Goal: Task Accomplishment & Management: Use online tool/utility

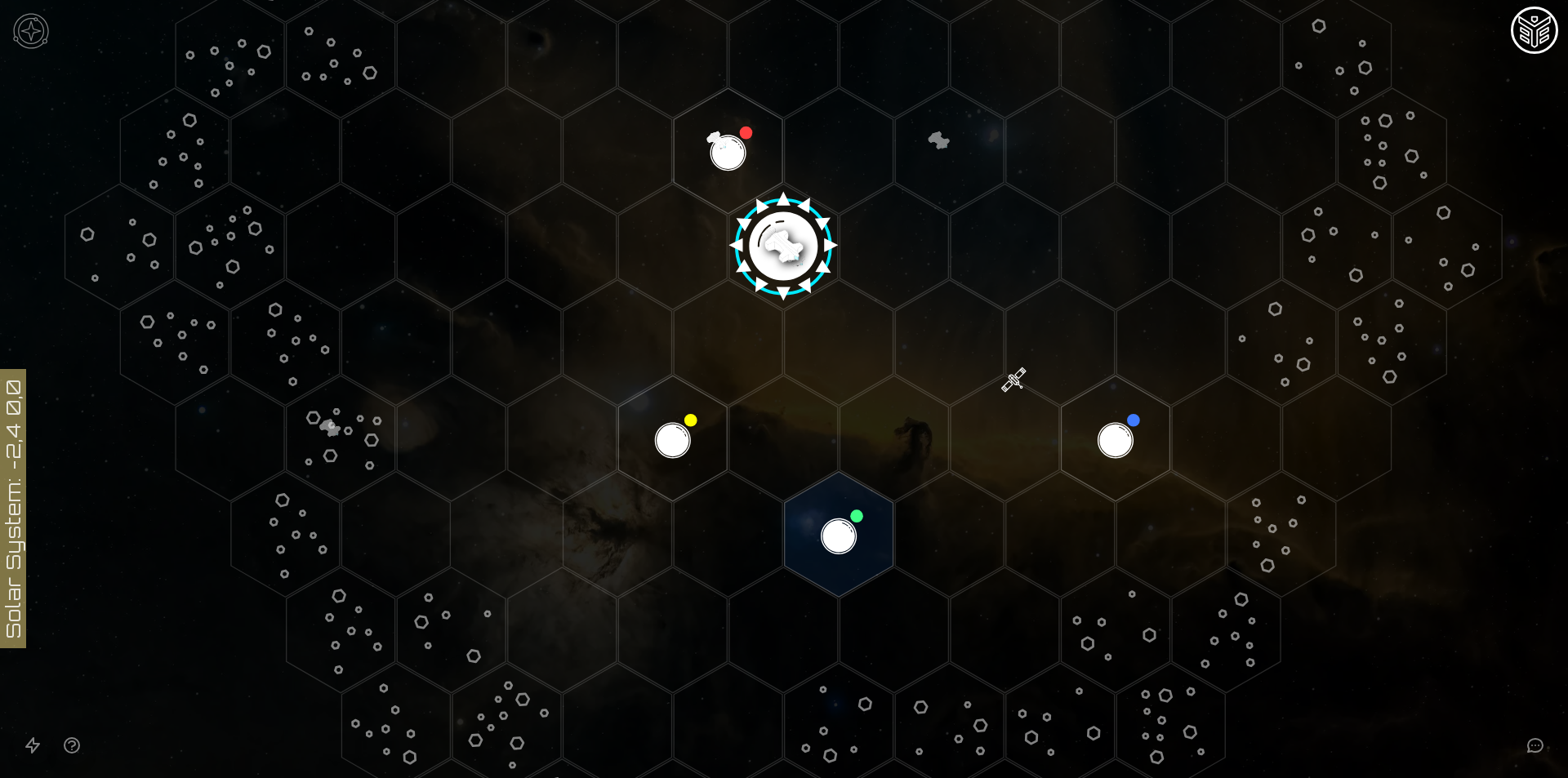
scroll to position [408, 0]
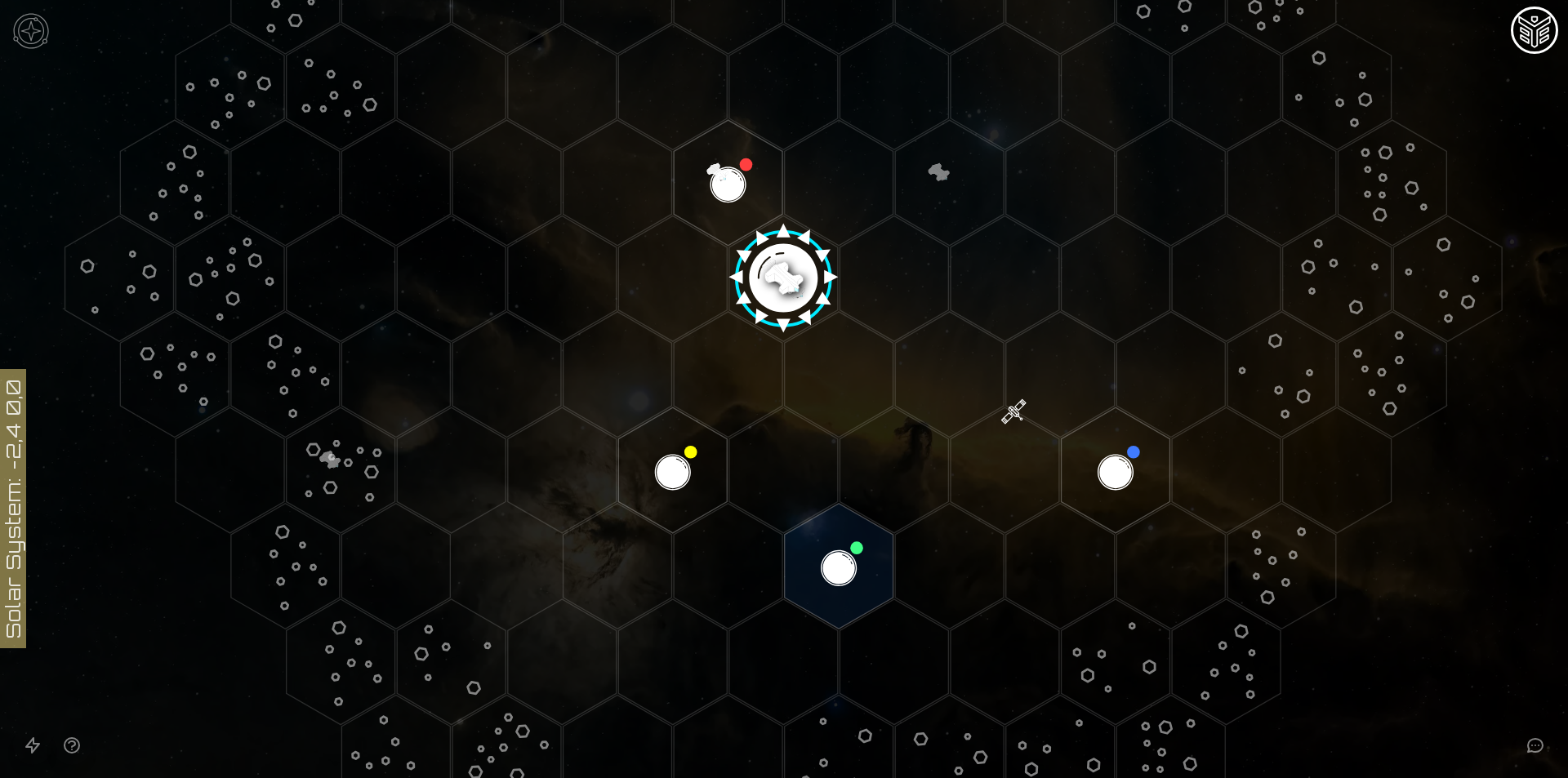
click at [791, 236] on image at bounding box center [784, 272] width 128 height 128
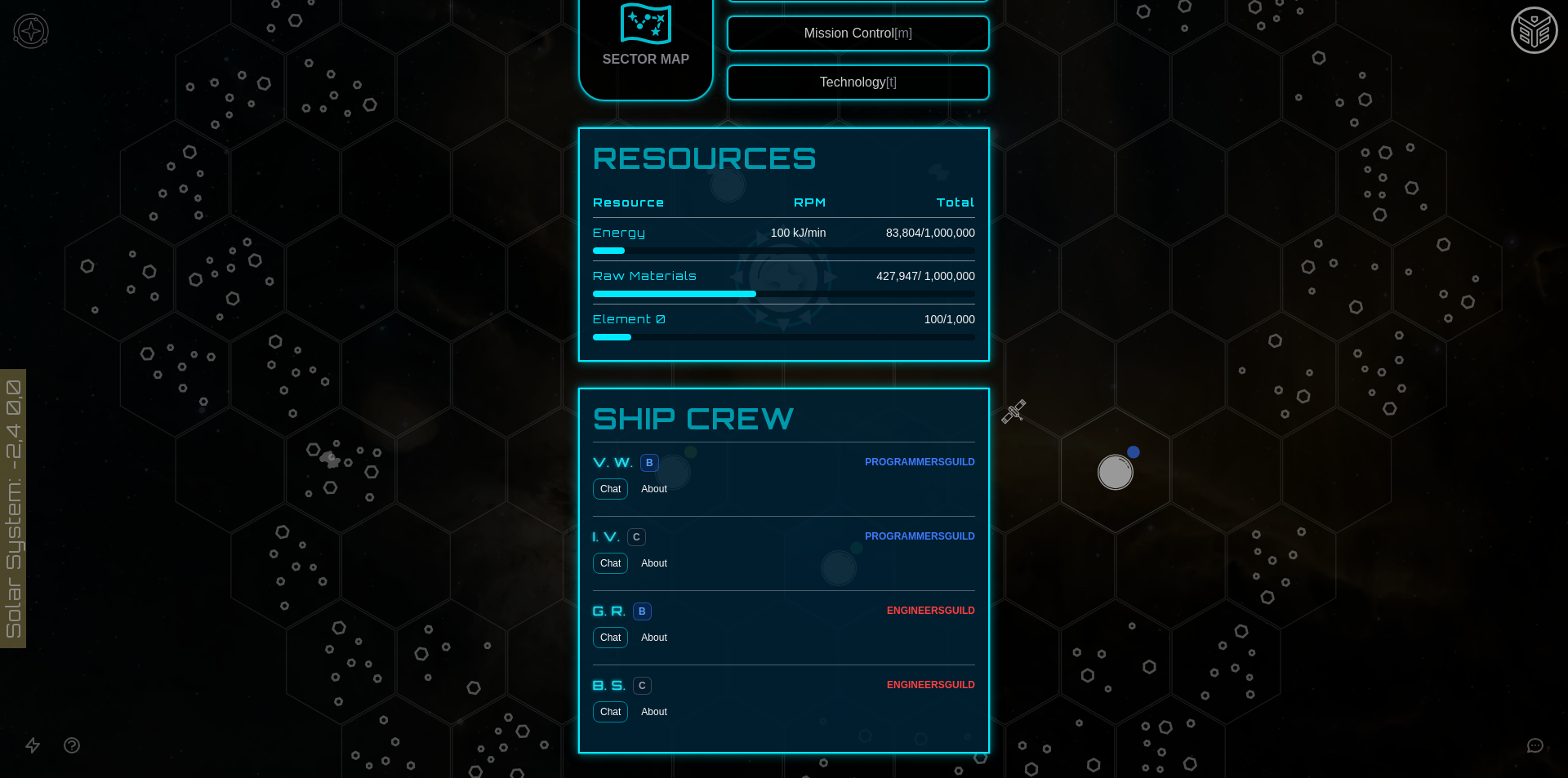
scroll to position [413, 0]
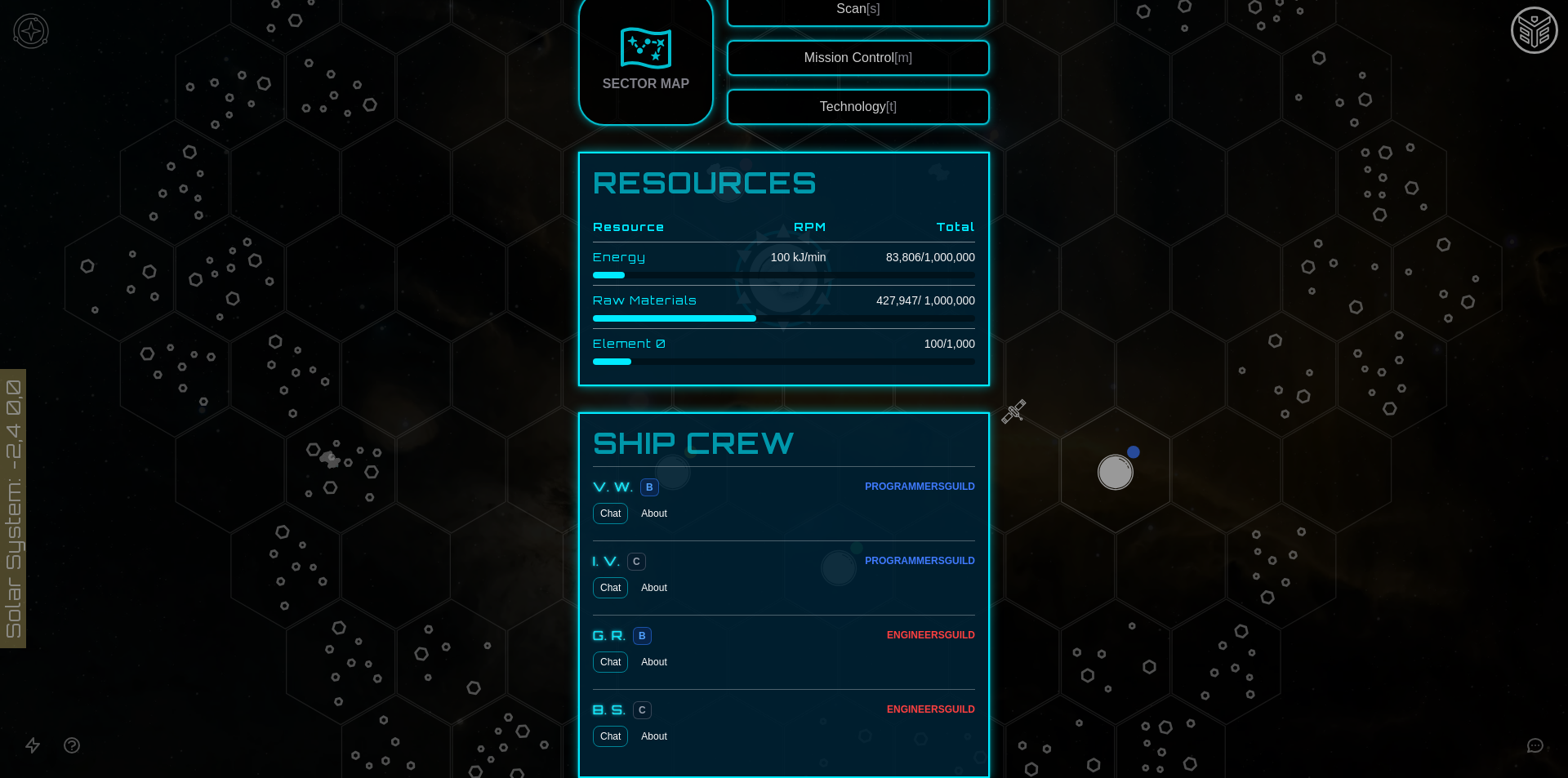
click at [845, 112] on button "Technology [t]" at bounding box center [858, 107] width 263 height 36
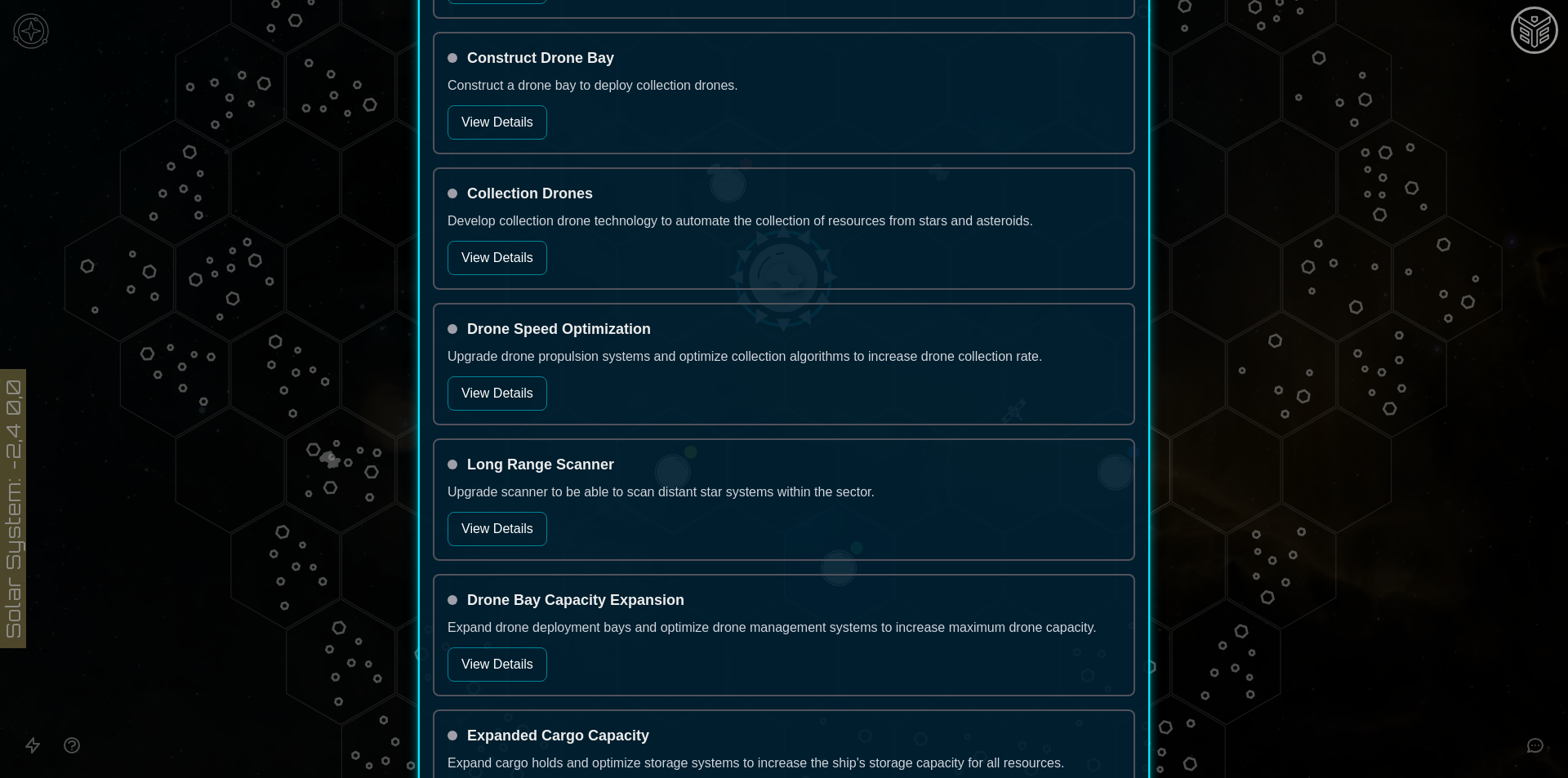
scroll to position [1862, 0]
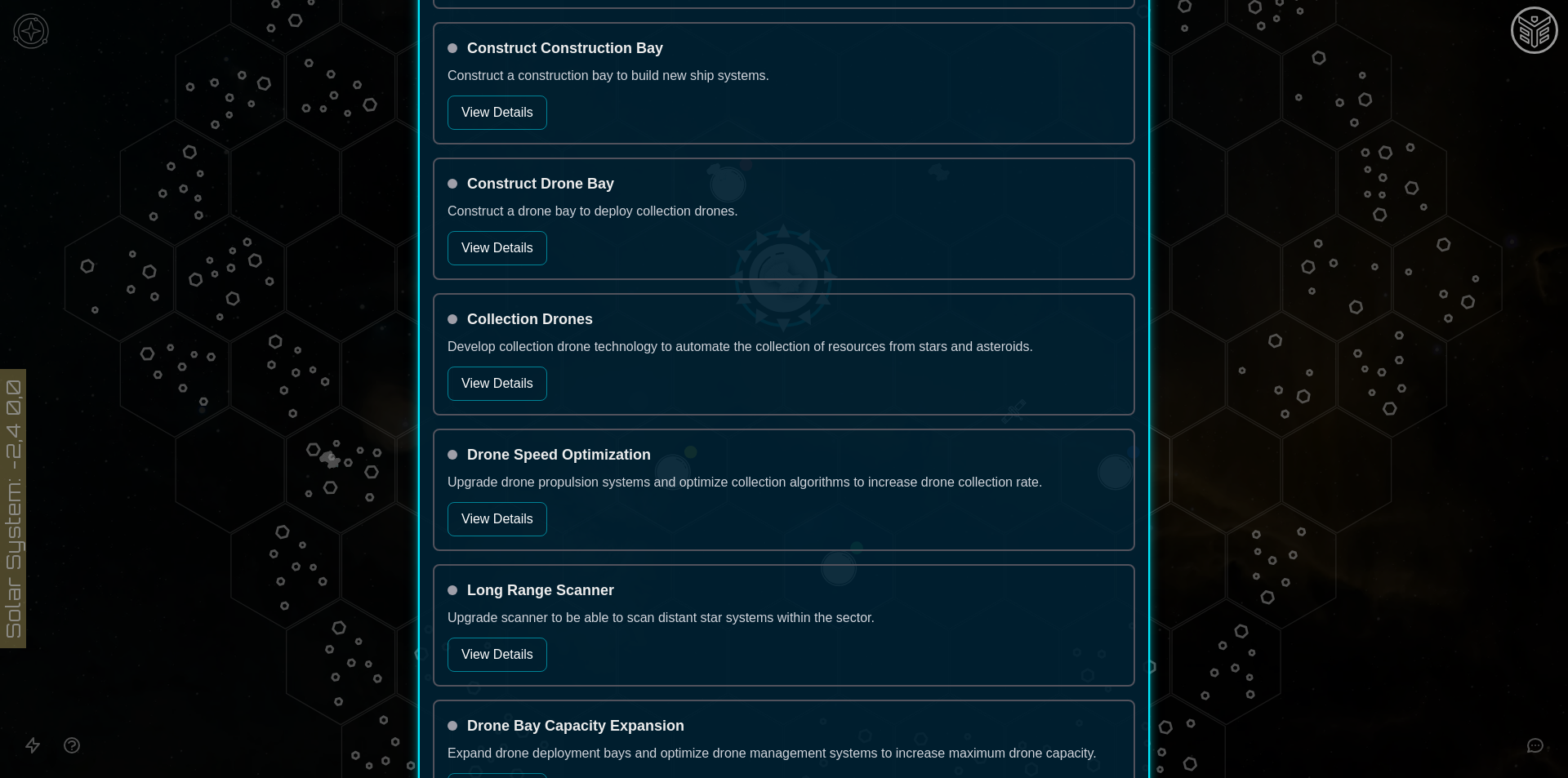
click at [511, 393] on button "View Details" at bounding box center [497, 383] width 100 height 34
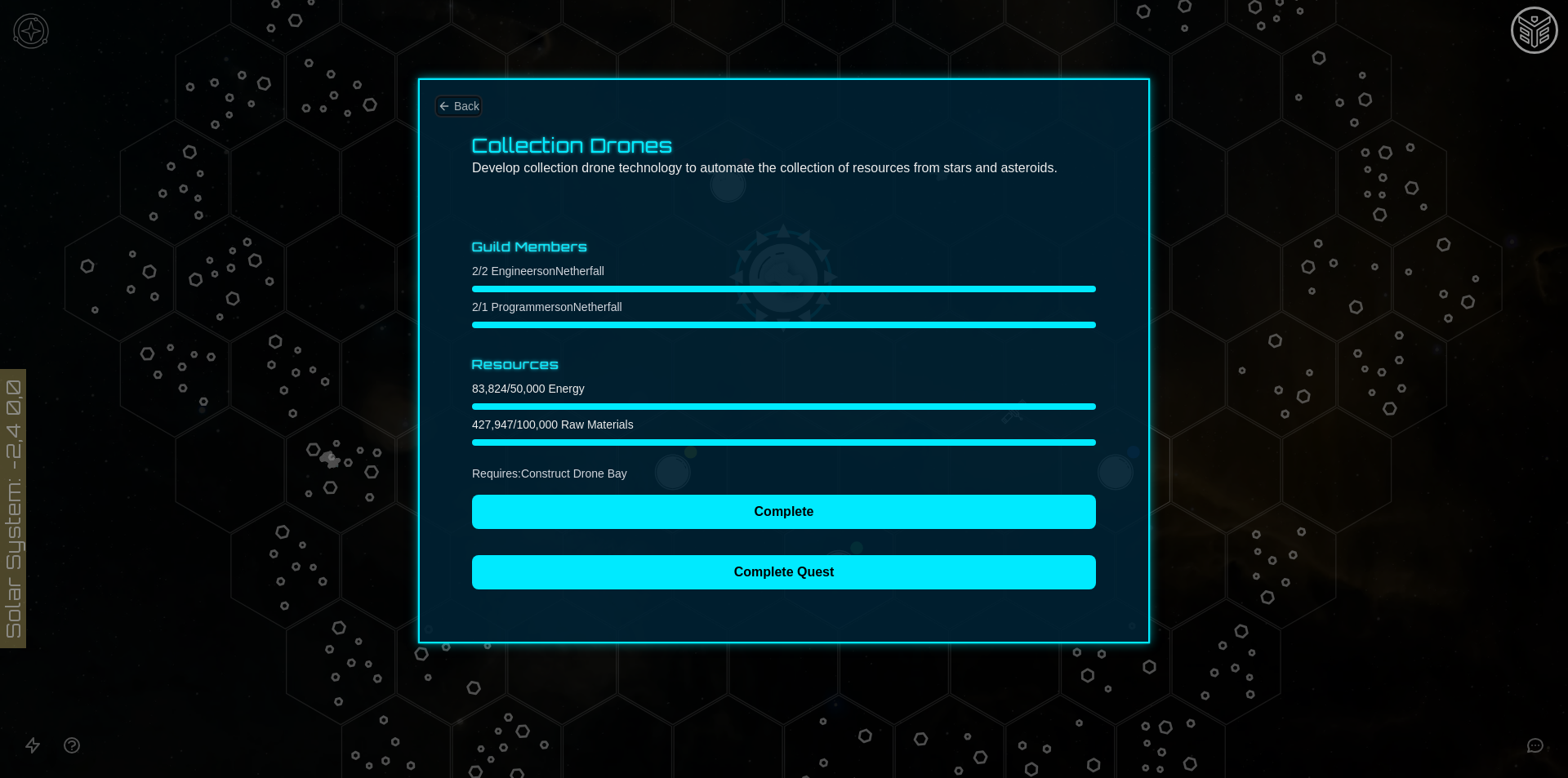
click at [457, 106] on span "Back" at bounding box center [467, 106] width 25 height 16
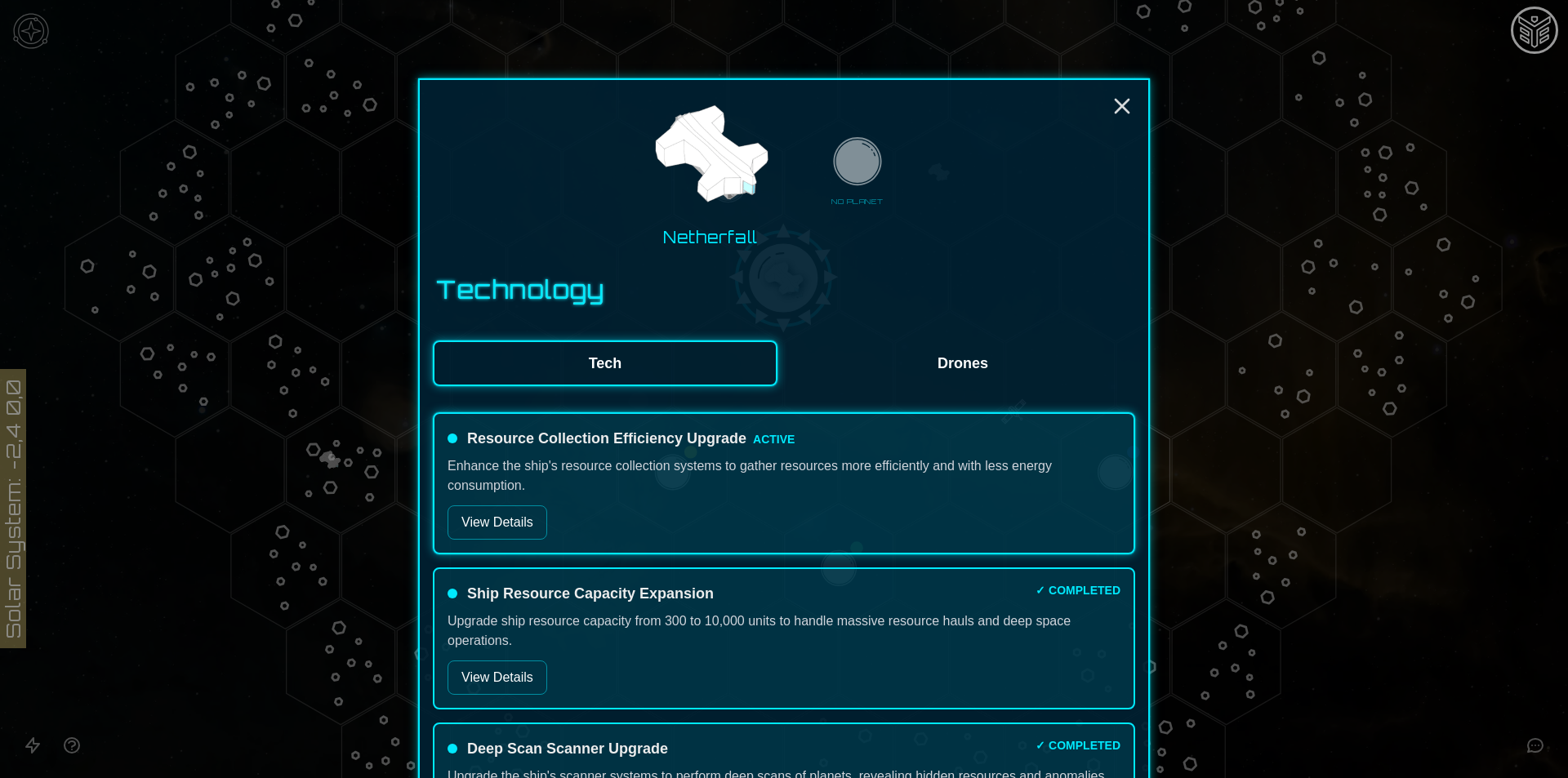
scroll to position [327, 0]
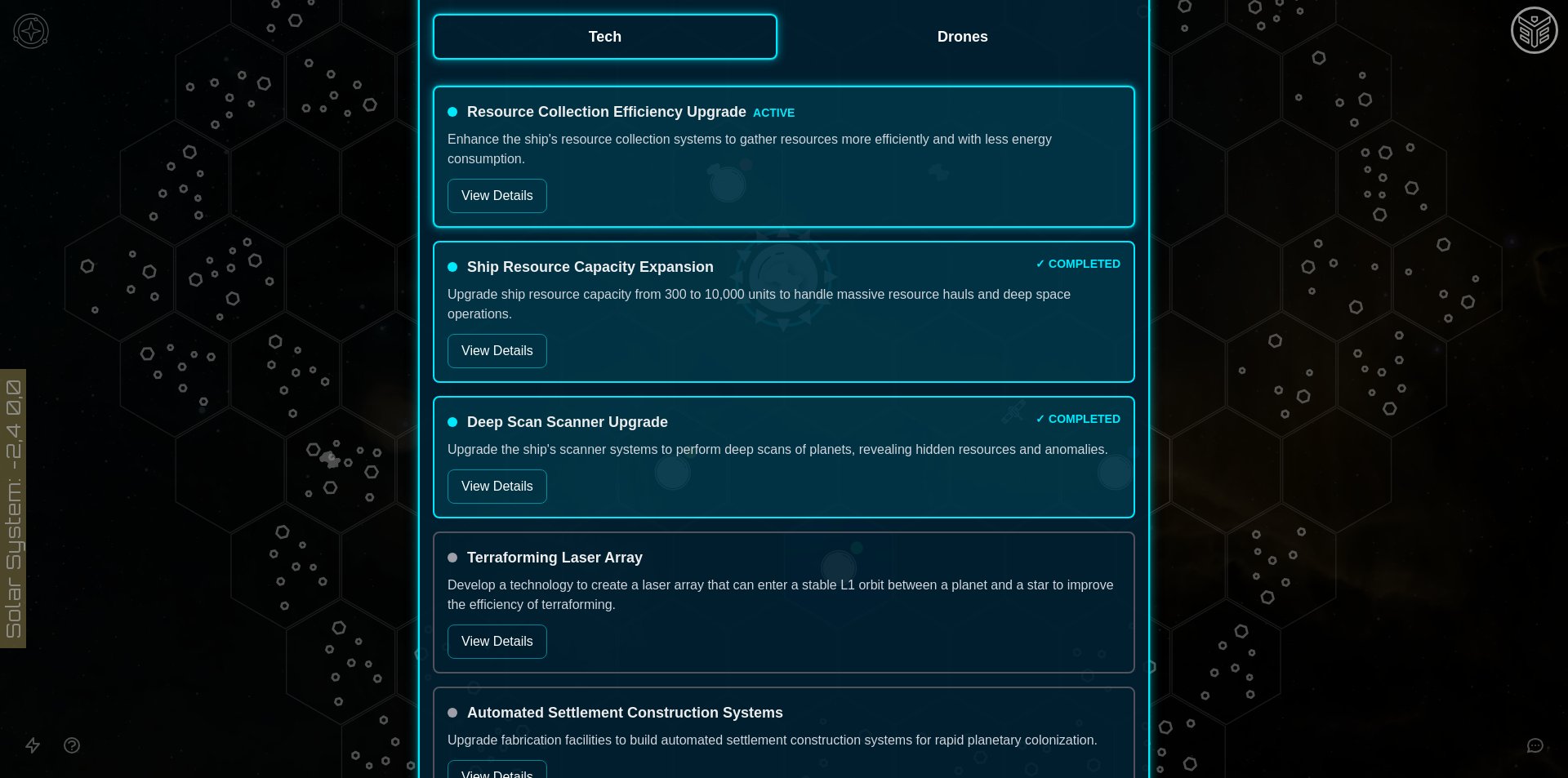
drag, startPoint x: 583, startPoint y: 397, endPoint x: 465, endPoint y: 455, distance: 131.5
click at [465, 455] on p "Upgrade the ship's scanner systems to perform deep scans of planets, revealing …" at bounding box center [784, 450] width 673 height 19
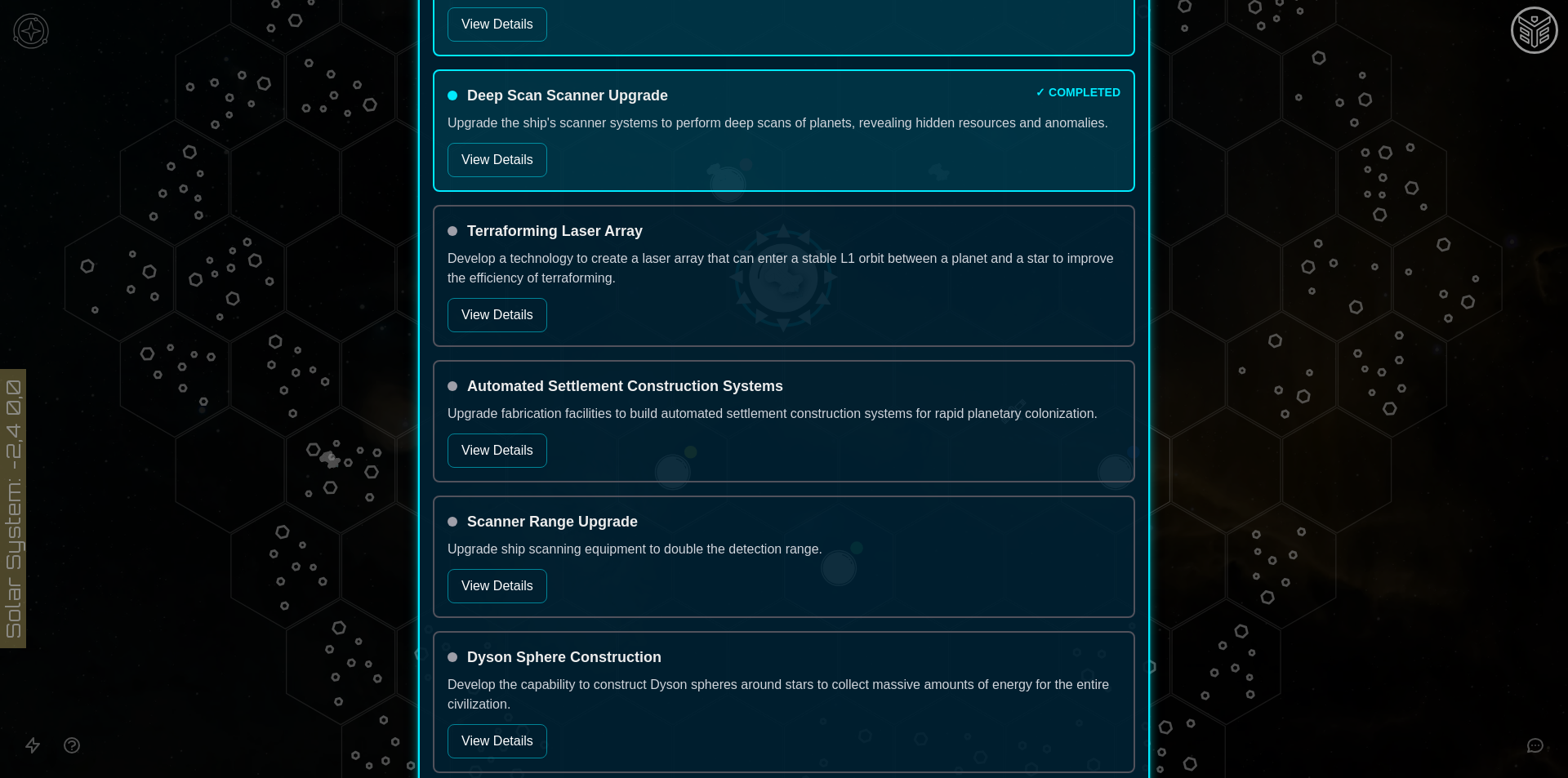
scroll to position [735, 0]
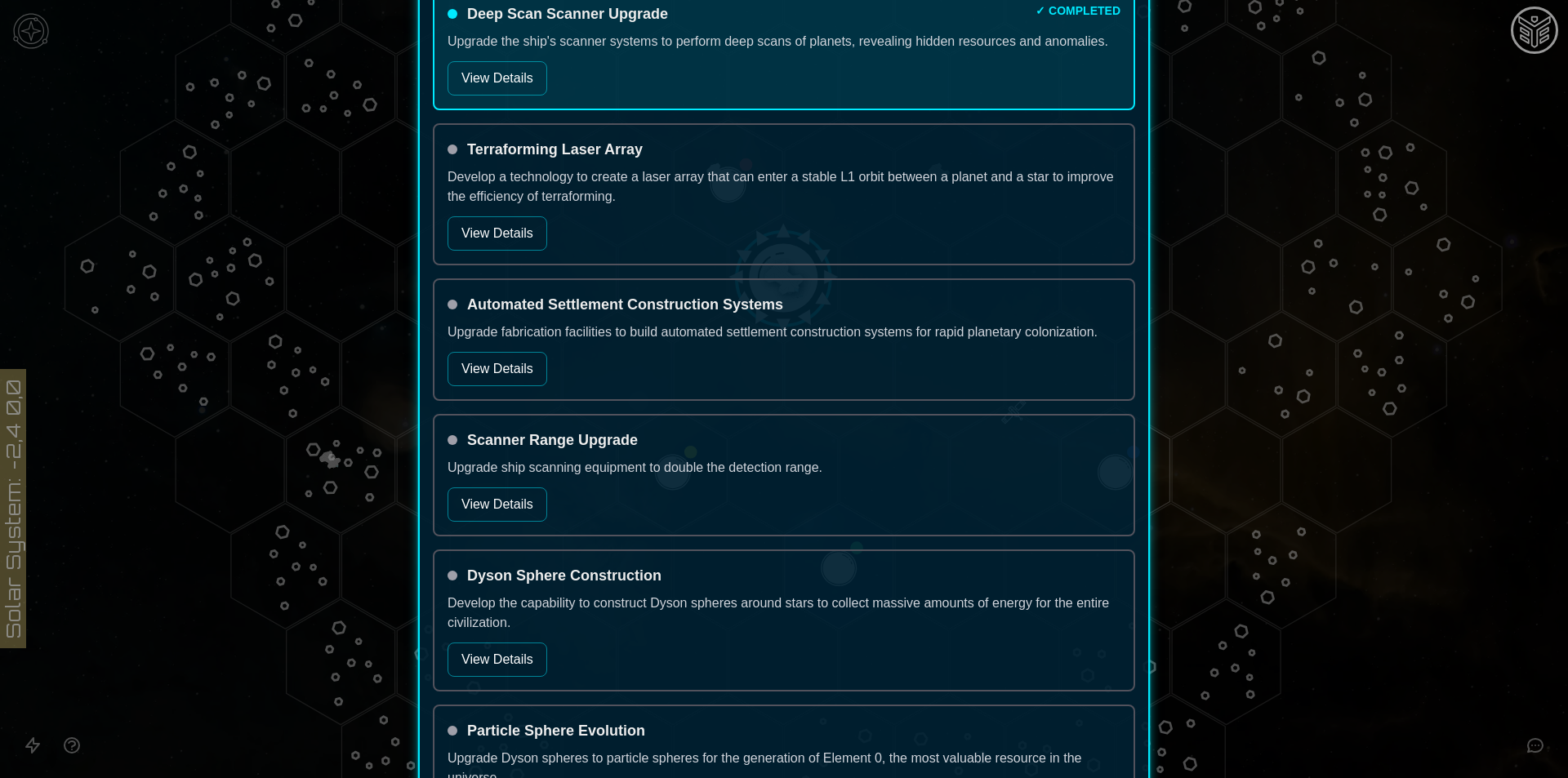
click at [499, 654] on button "View Details" at bounding box center [497, 659] width 100 height 34
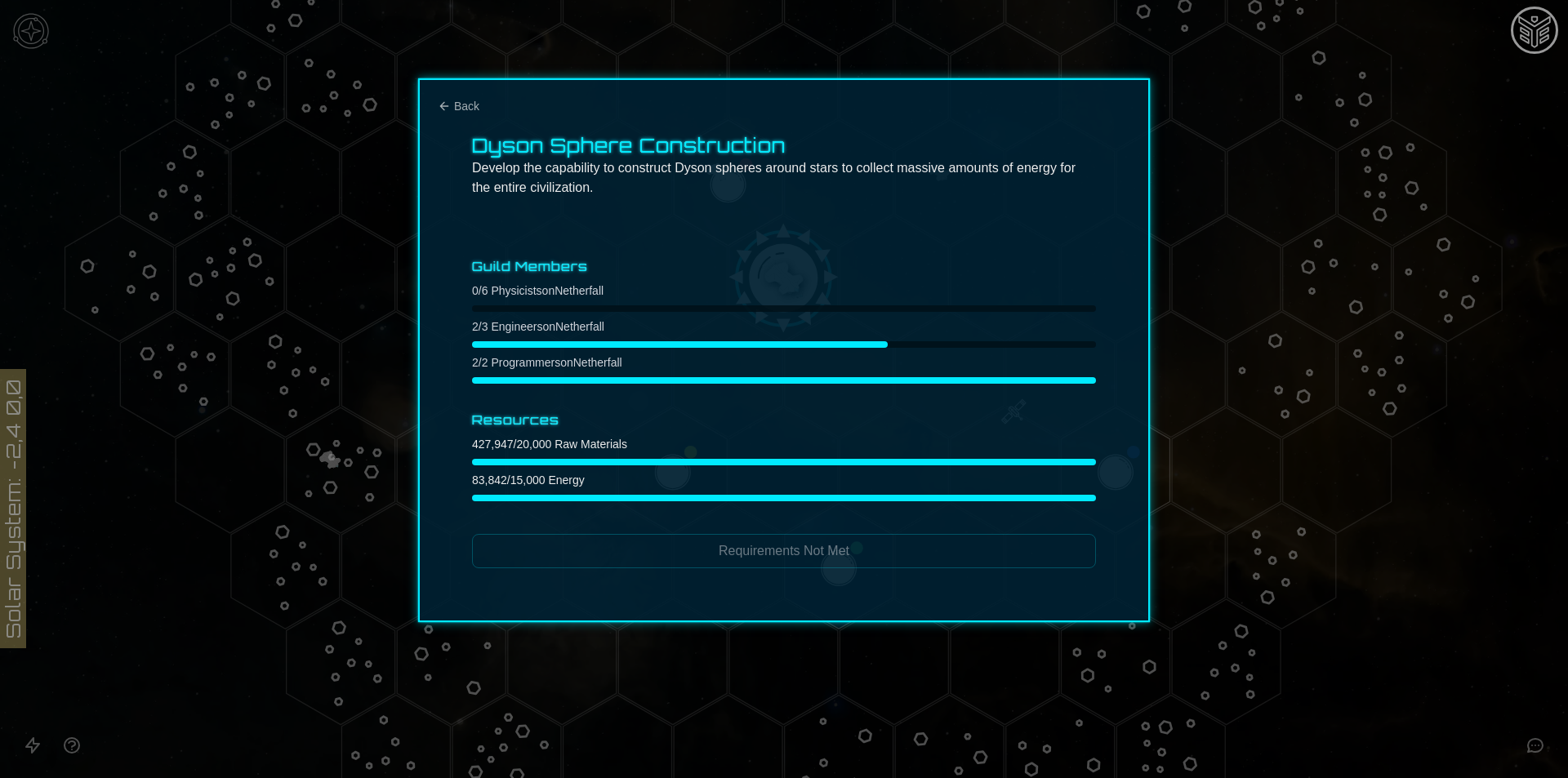
scroll to position [0, 0]
click at [456, 108] on span "Back" at bounding box center [467, 106] width 25 height 16
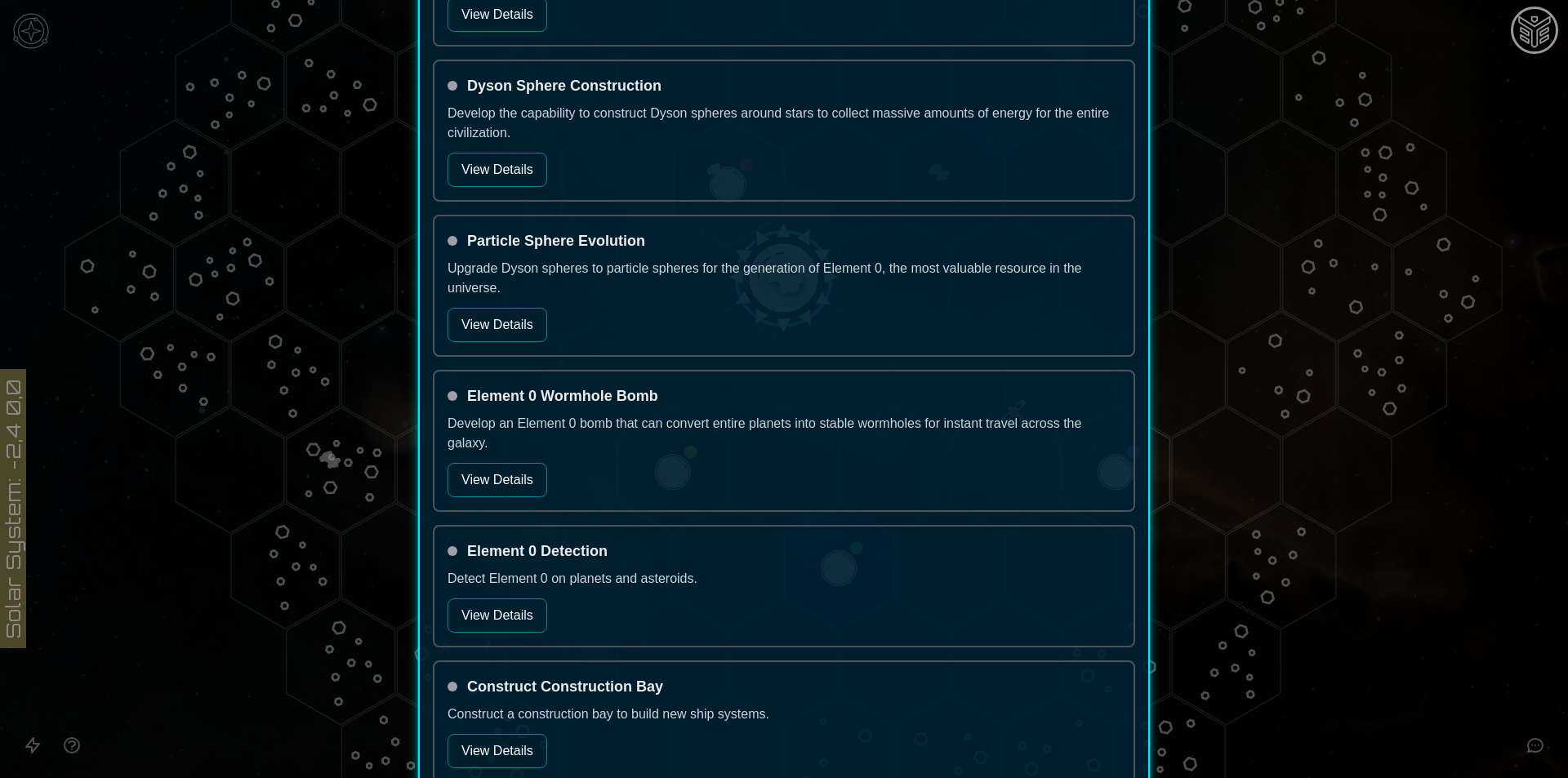
scroll to position [1306, 0]
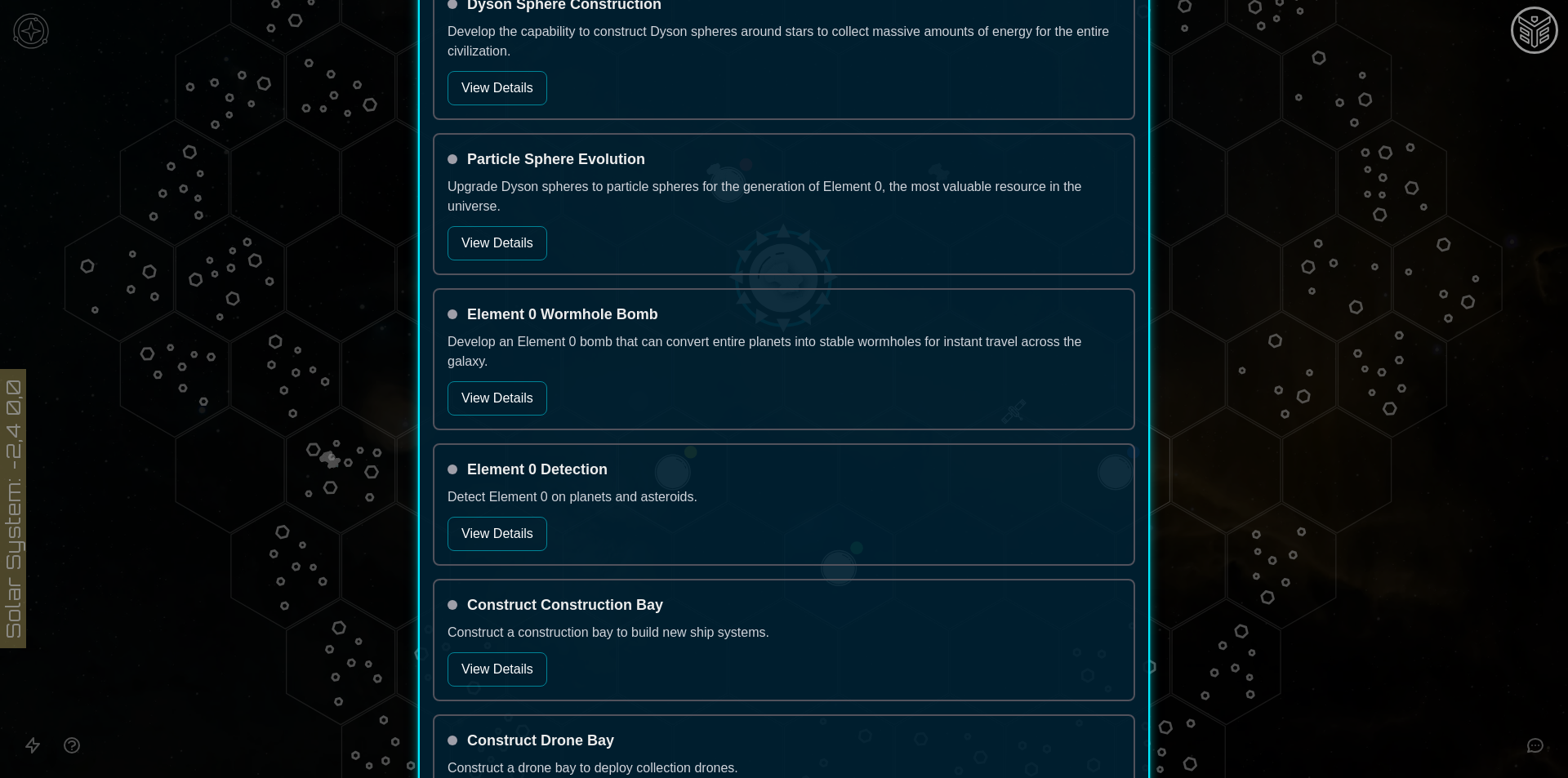
click at [481, 665] on button "View Details" at bounding box center [497, 669] width 100 height 34
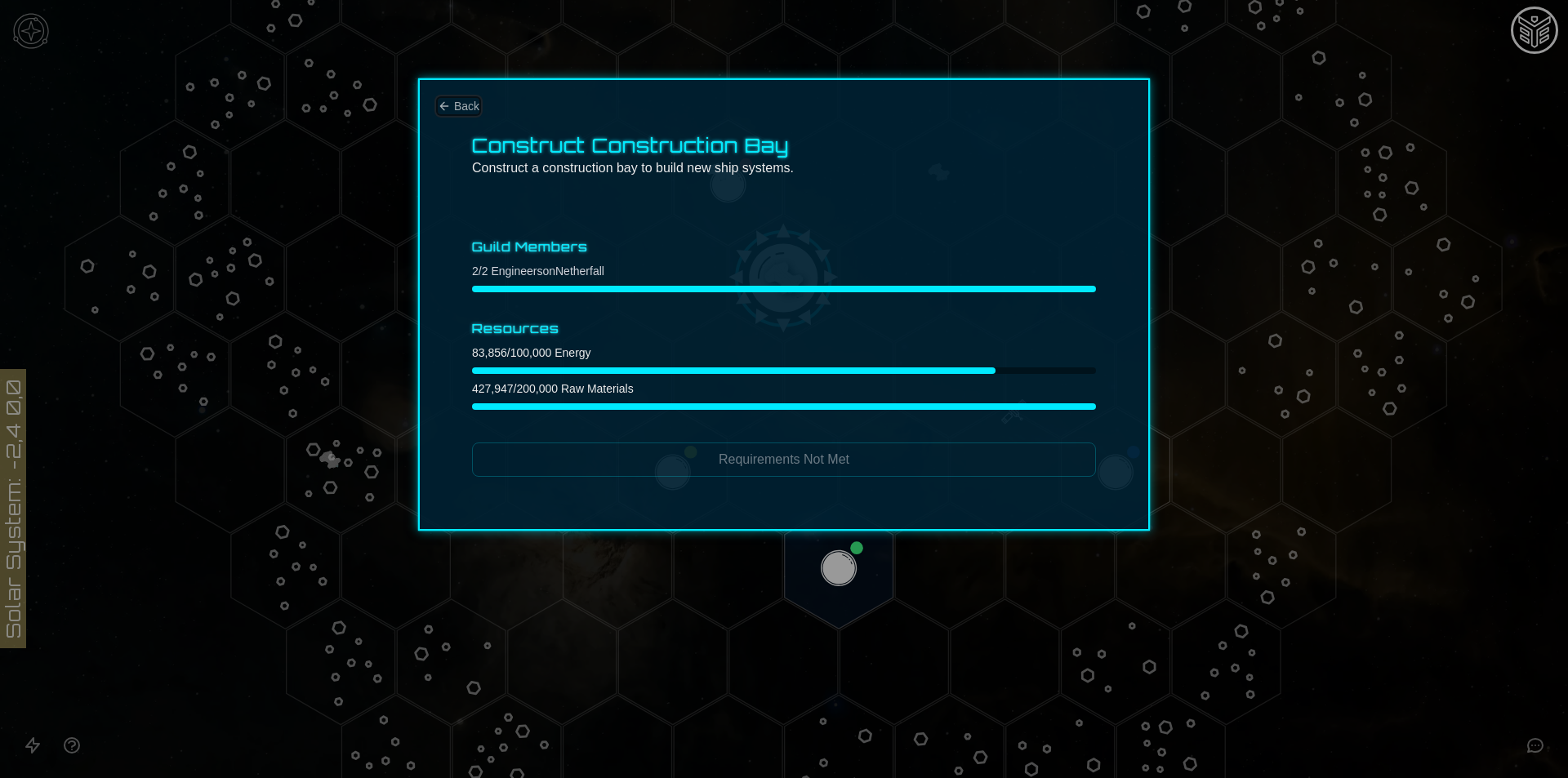
click at [452, 110] on button "Back" at bounding box center [458, 106] width 42 height 16
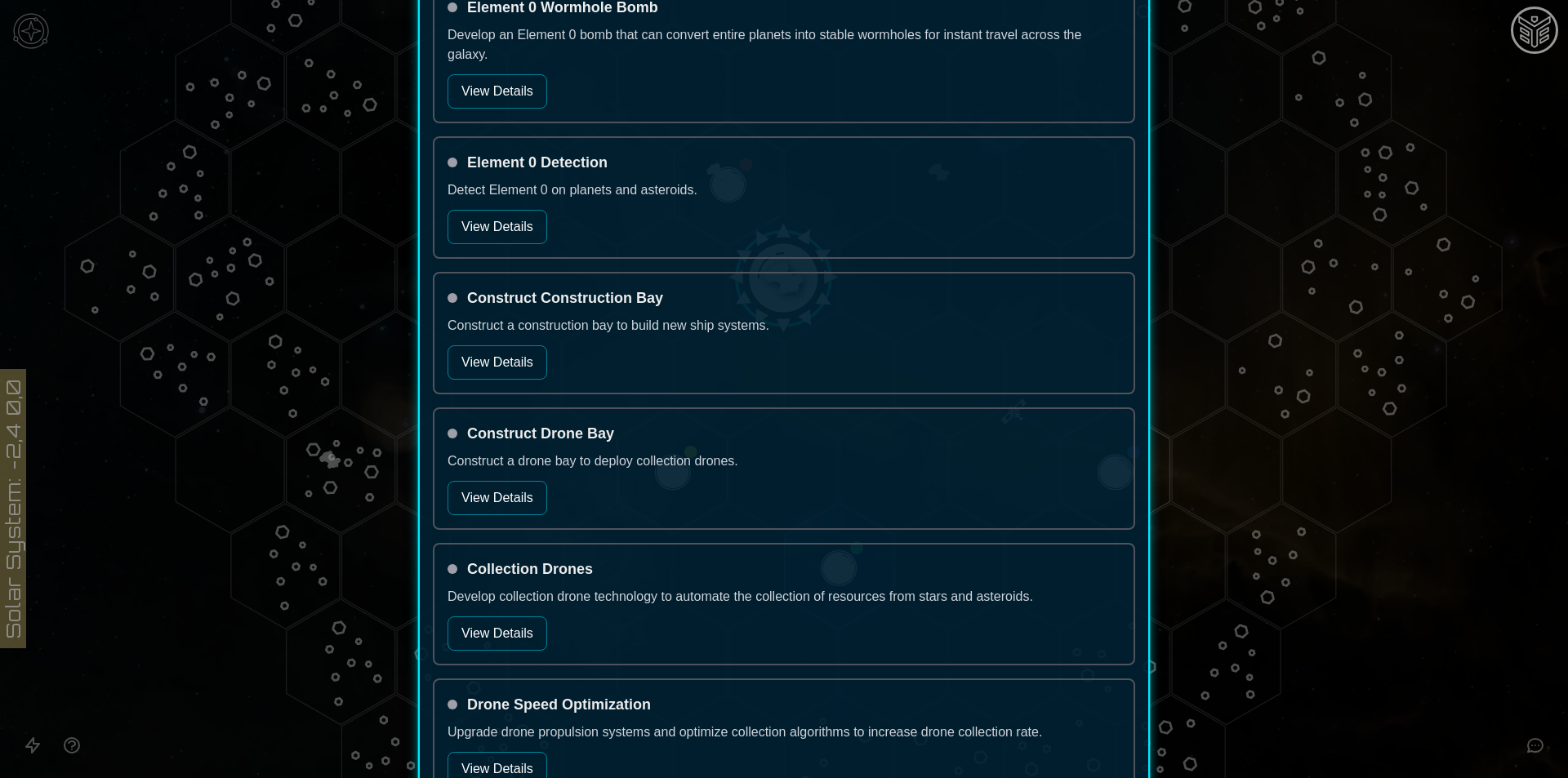
scroll to position [1633, 0]
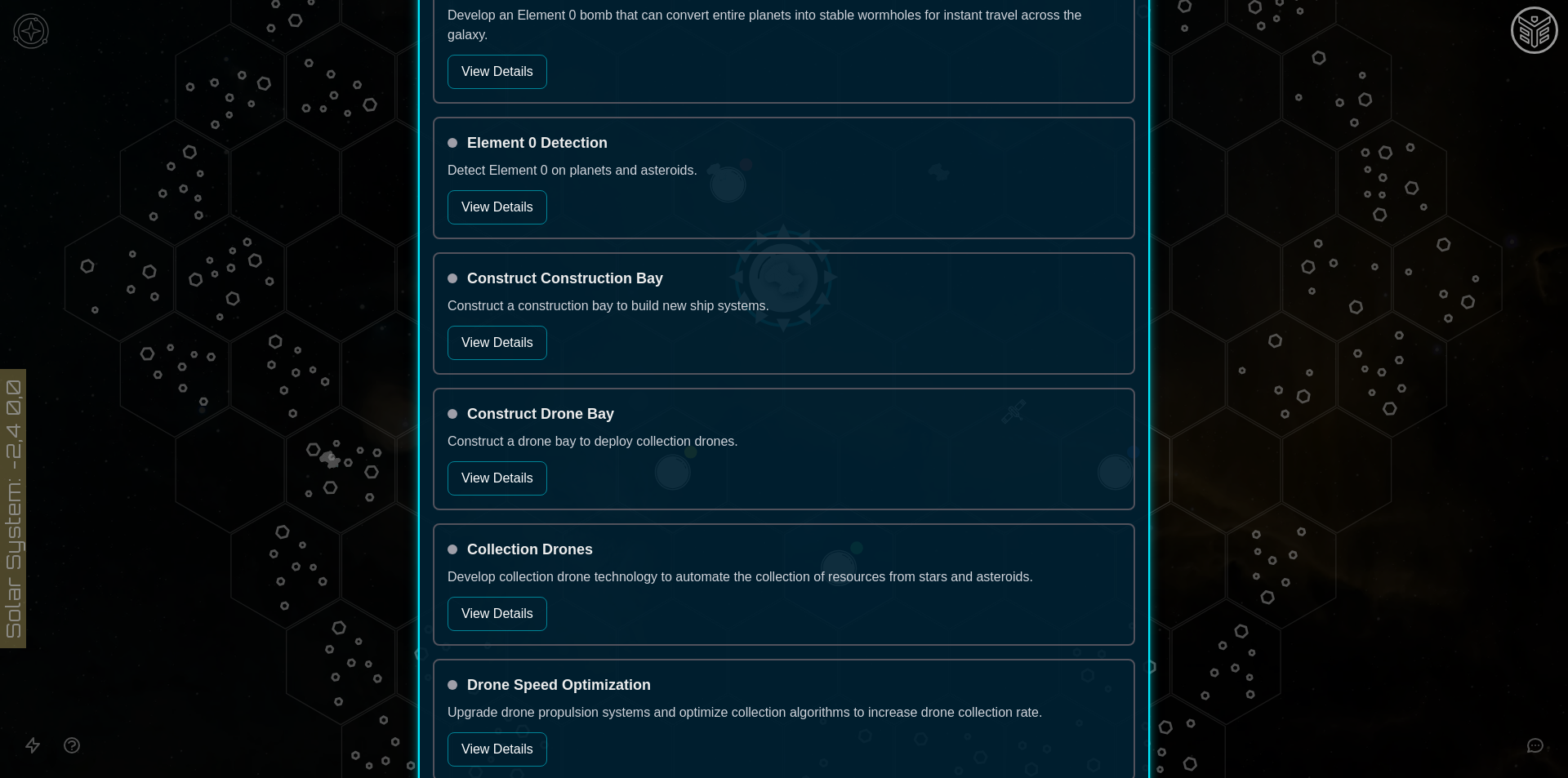
click at [513, 601] on button "View Details" at bounding box center [497, 614] width 100 height 34
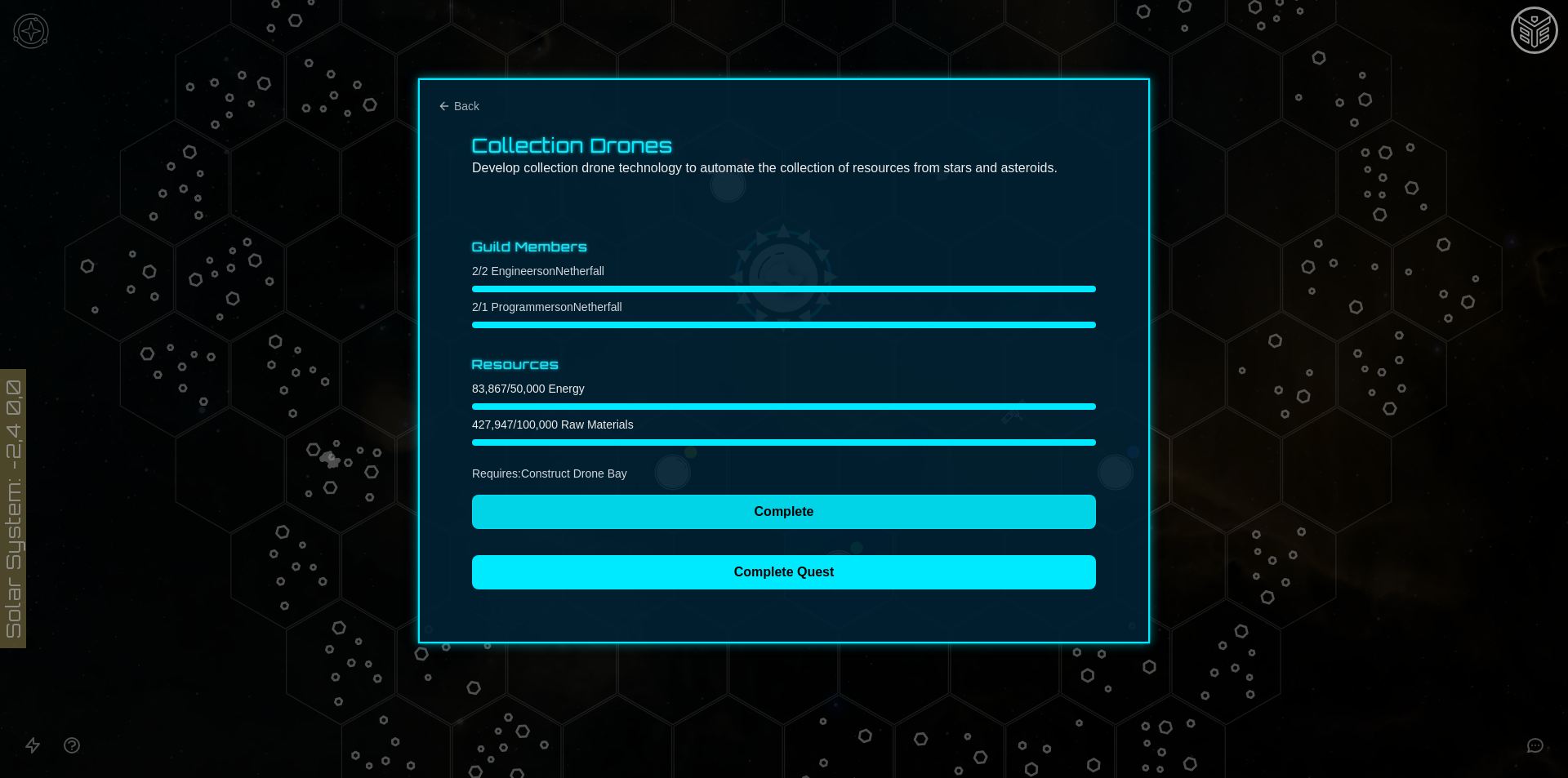
click at [592, 513] on button "Complete" at bounding box center [784, 511] width 624 height 34
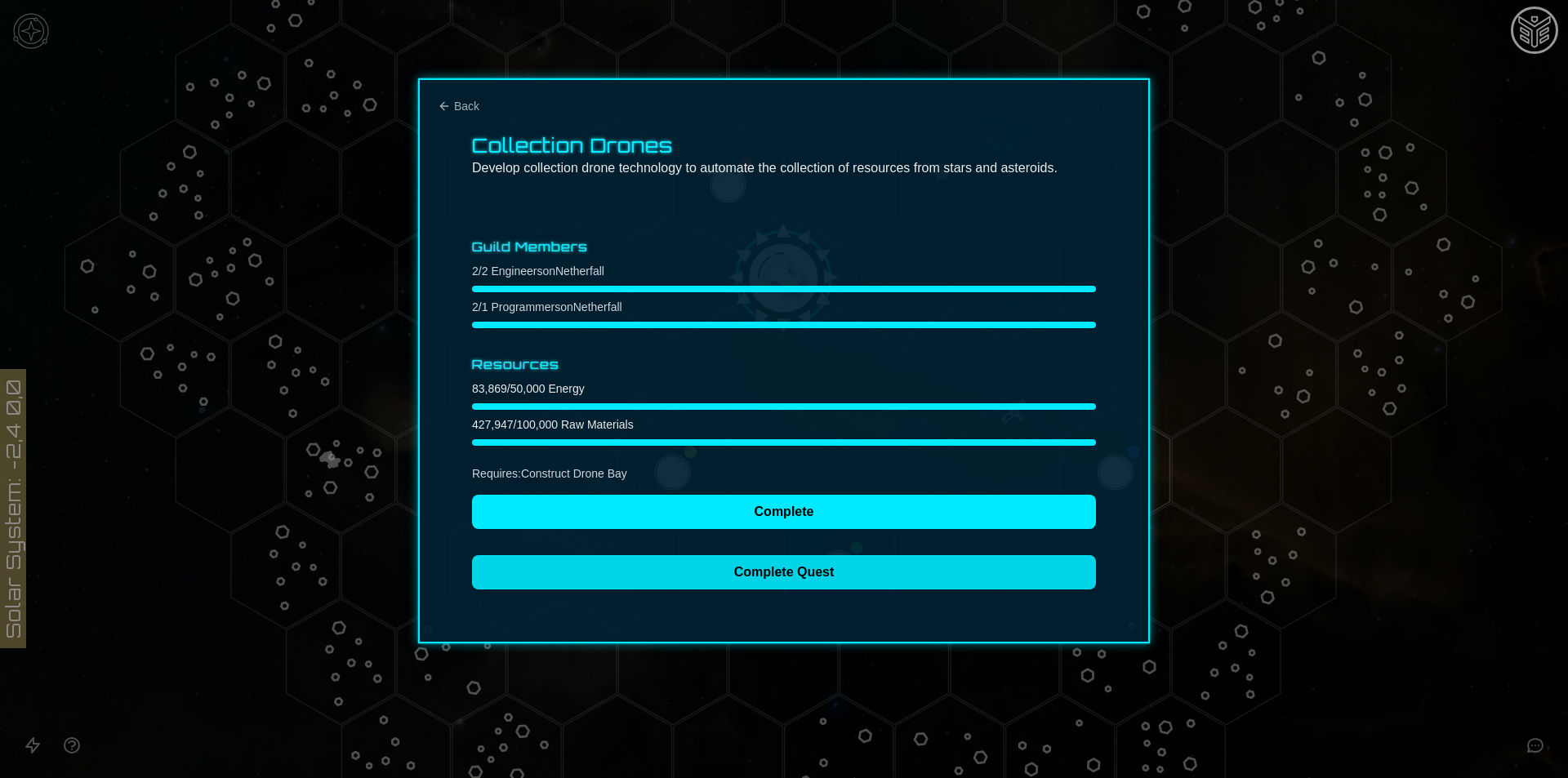
click at [823, 580] on button "Complete Quest" at bounding box center [784, 572] width 624 height 34
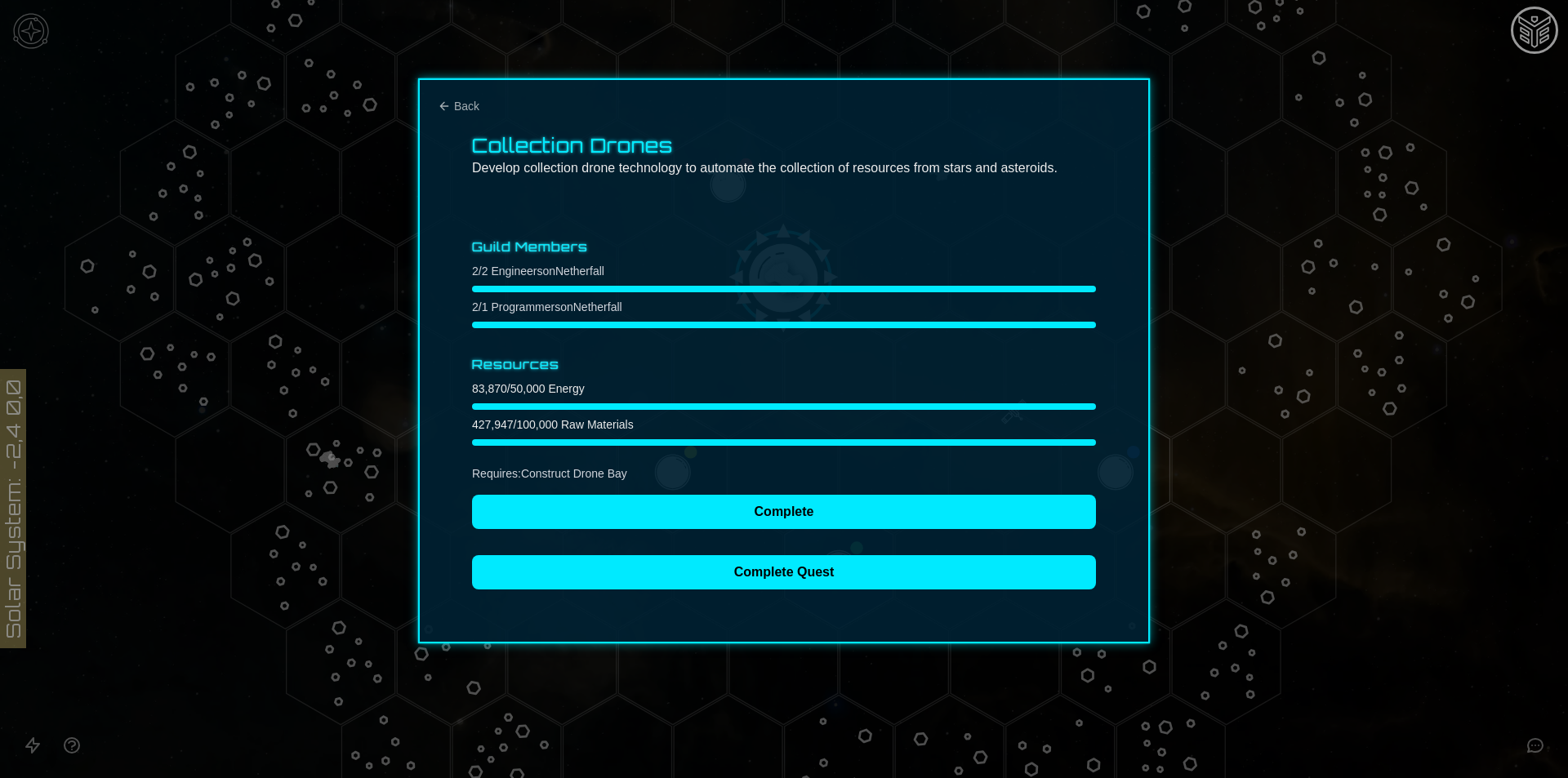
click at [460, 91] on div "Collection Drones Develop collection drone technology to automate the collectio…" at bounding box center [784, 361] width 732 height 565
click at [458, 98] on span "Back" at bounding box center [467, 106] width 25 height 16
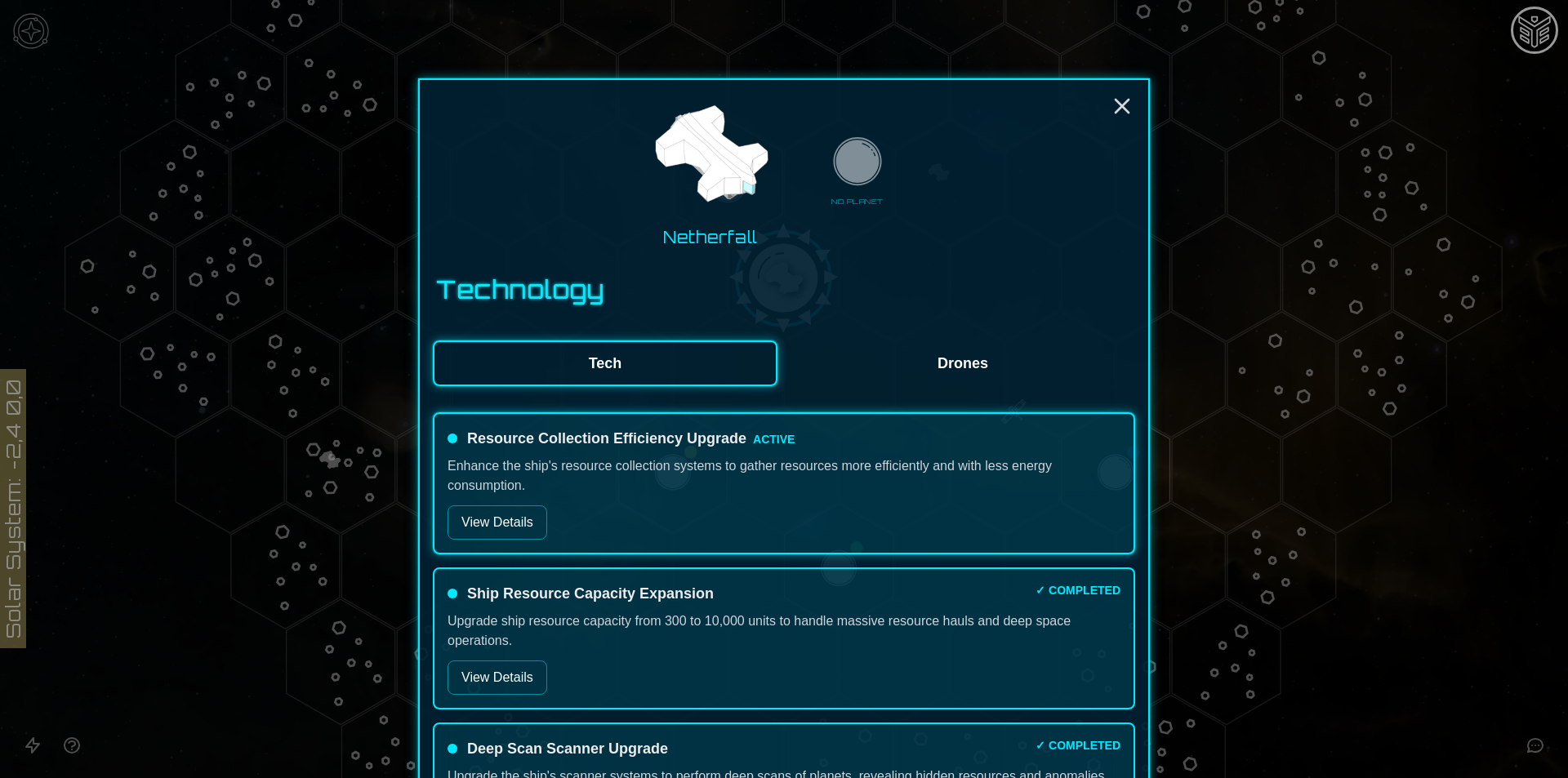
click at [925, 346] on button "Drones" at bounding box center [962, 363] width 345 height 46
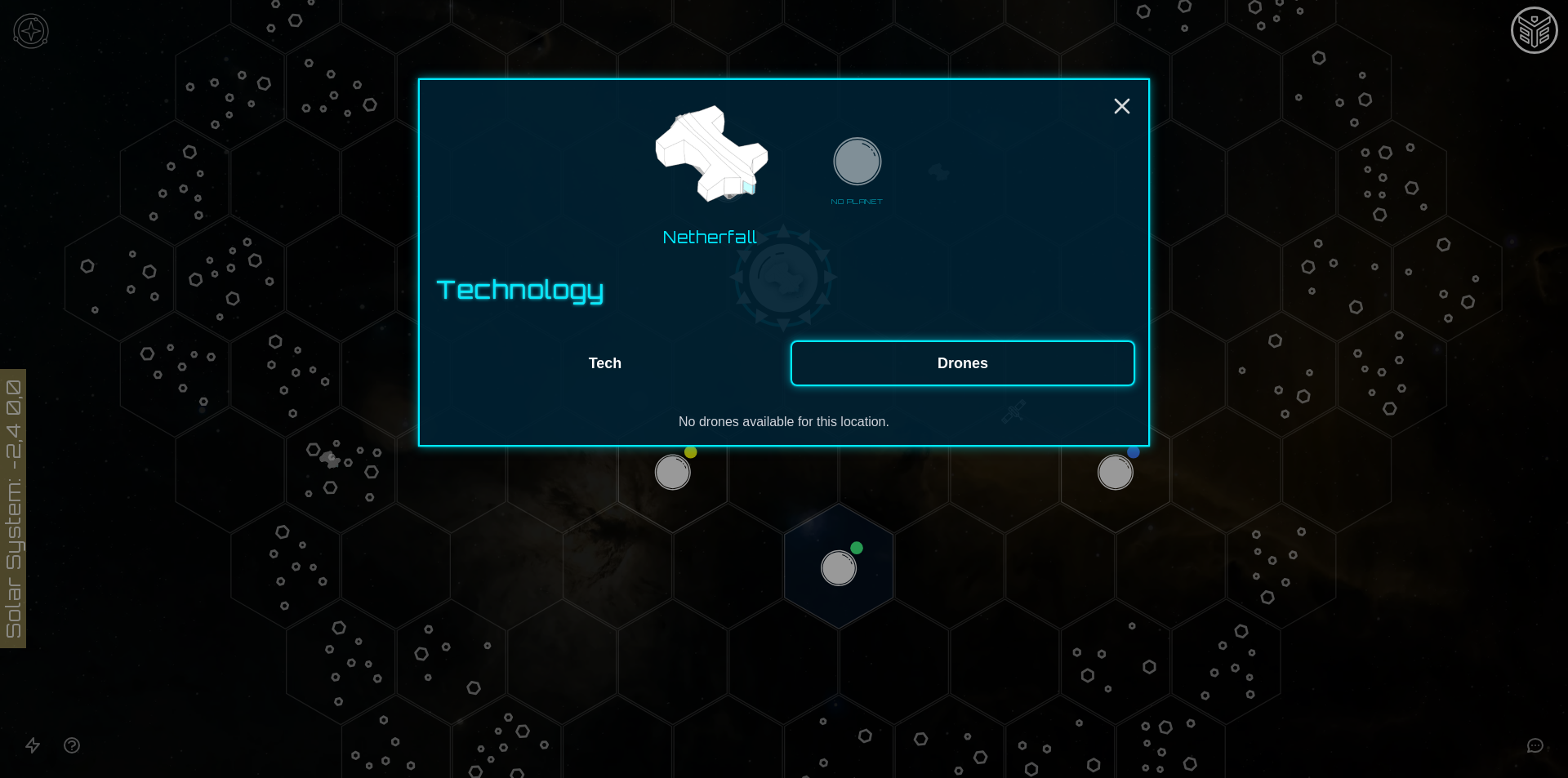
click at [630, 348] on button "Tech" at bounding box center [605, 363] width 345 height 46
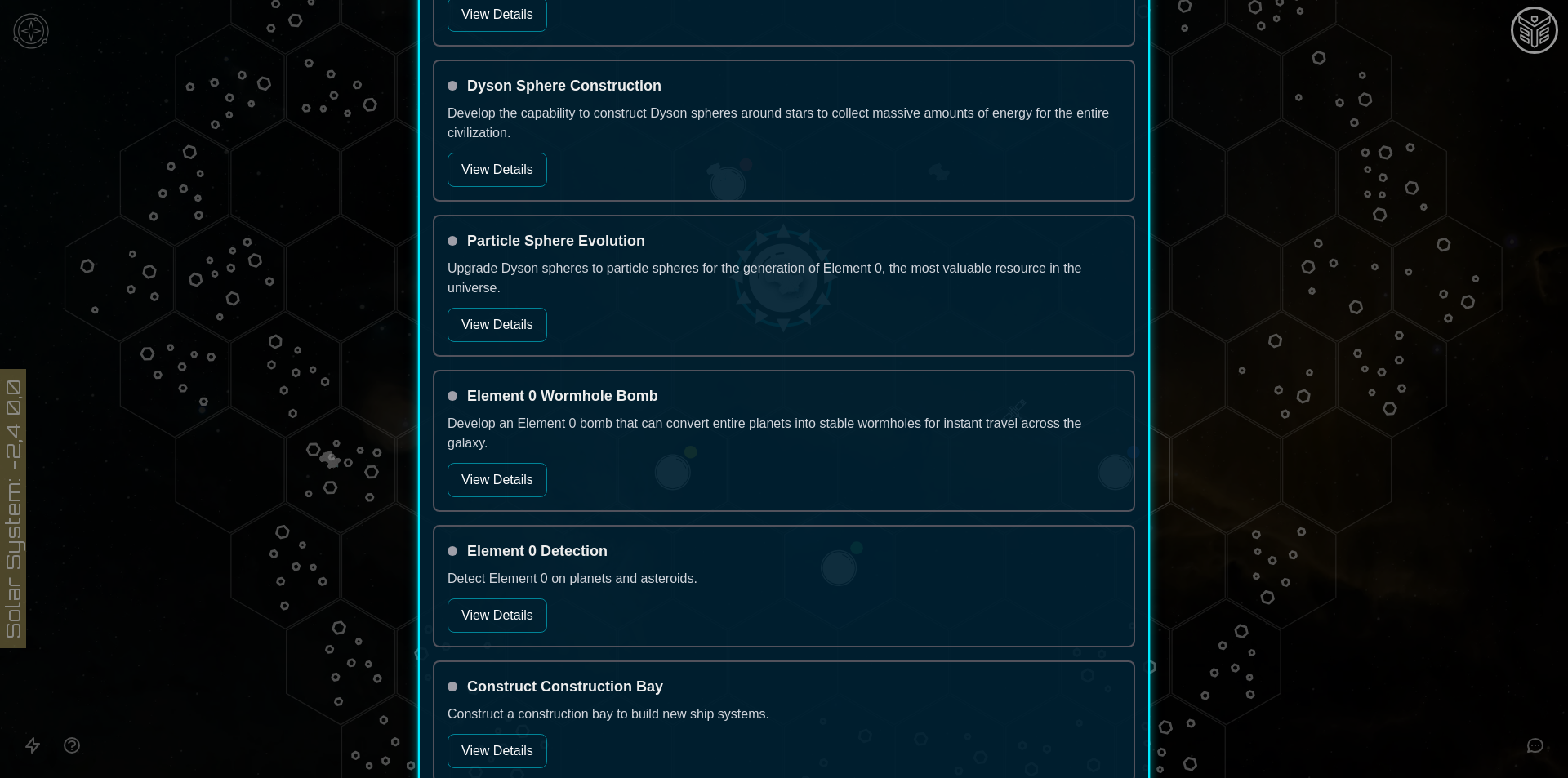
scroll to position [1714, 0]
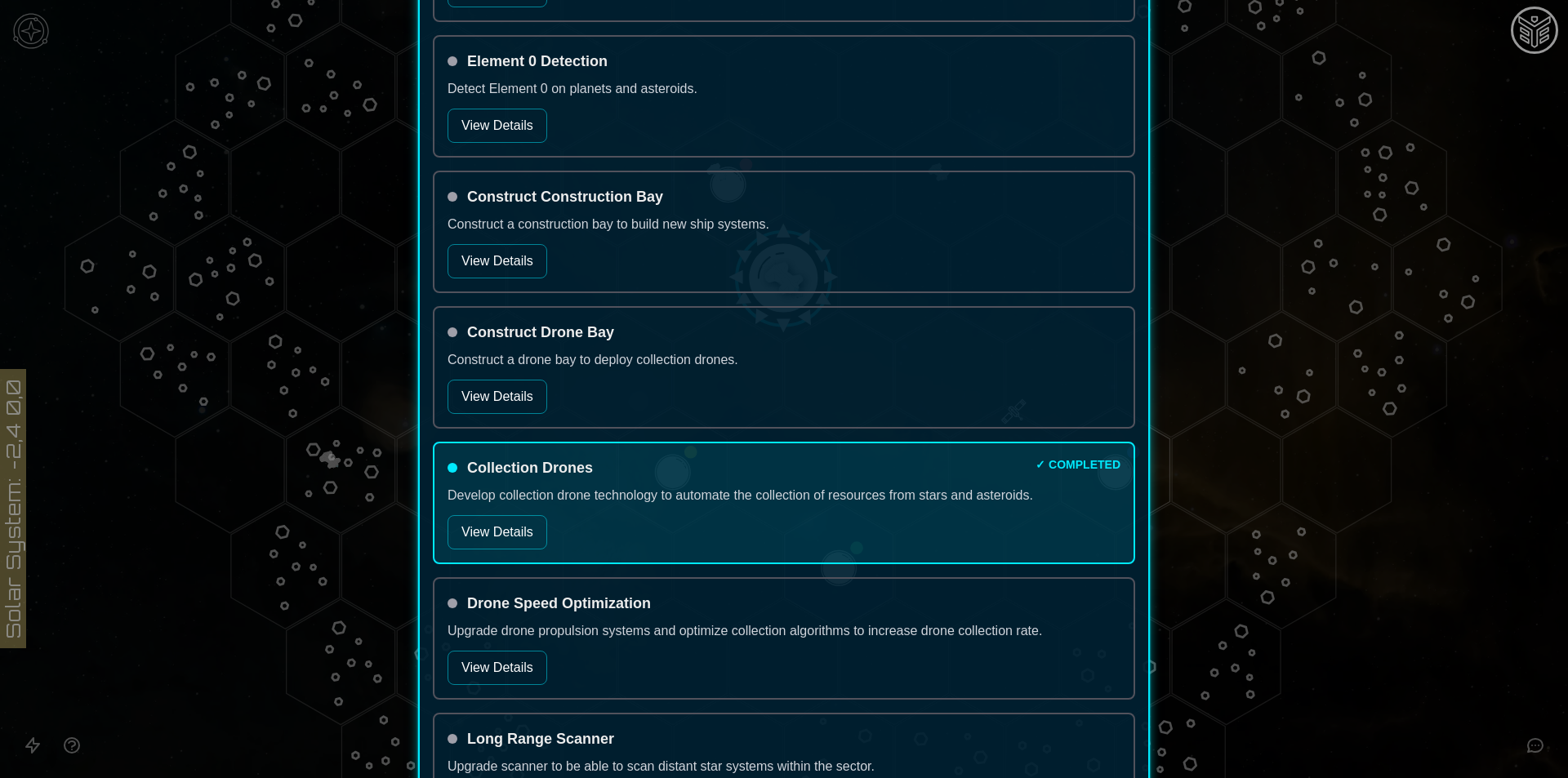
click at [498, 389] on button "View Details" at bounding box center [497, 396] width 100 height 34
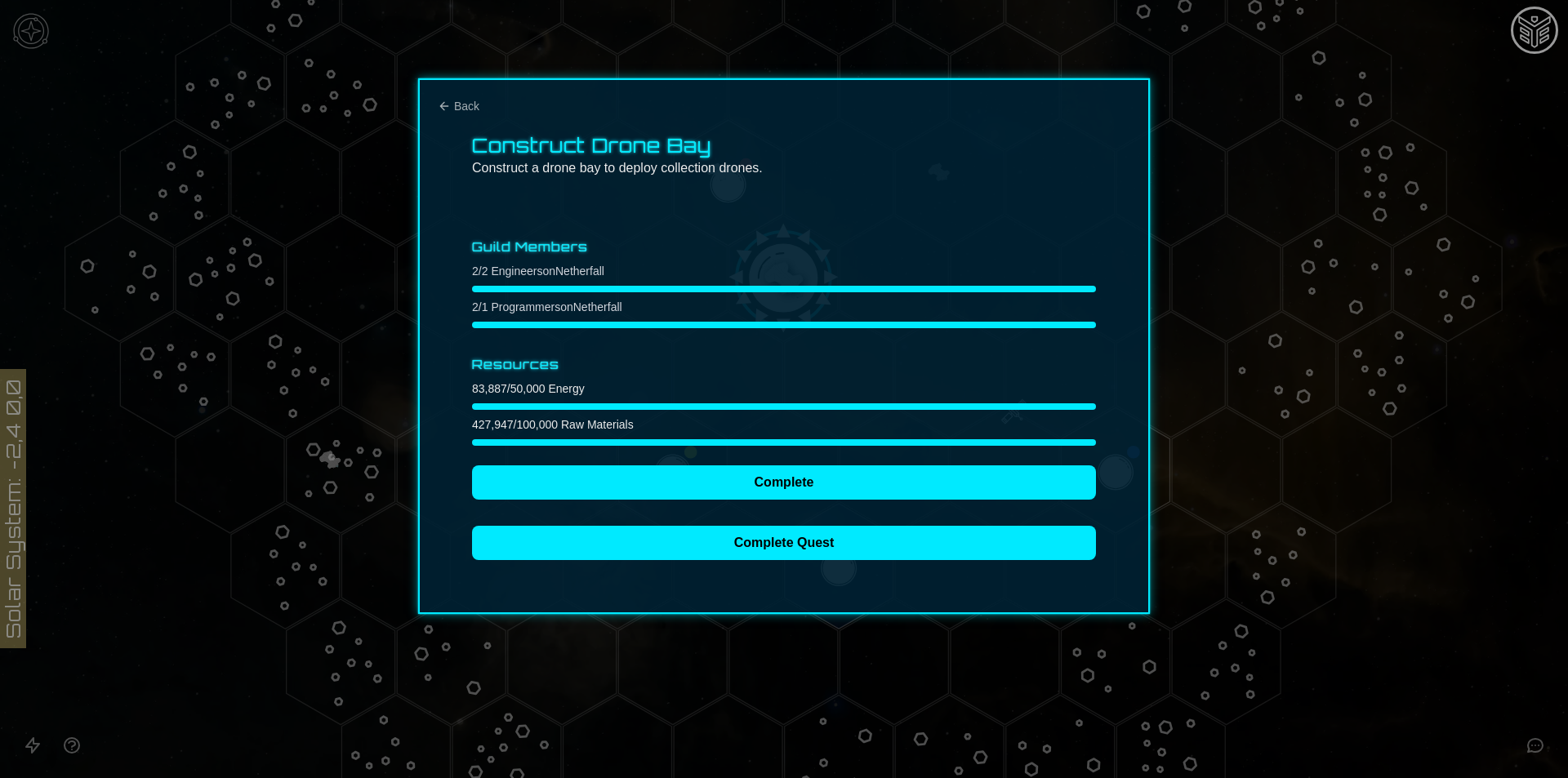
scroll to position [0, 0]
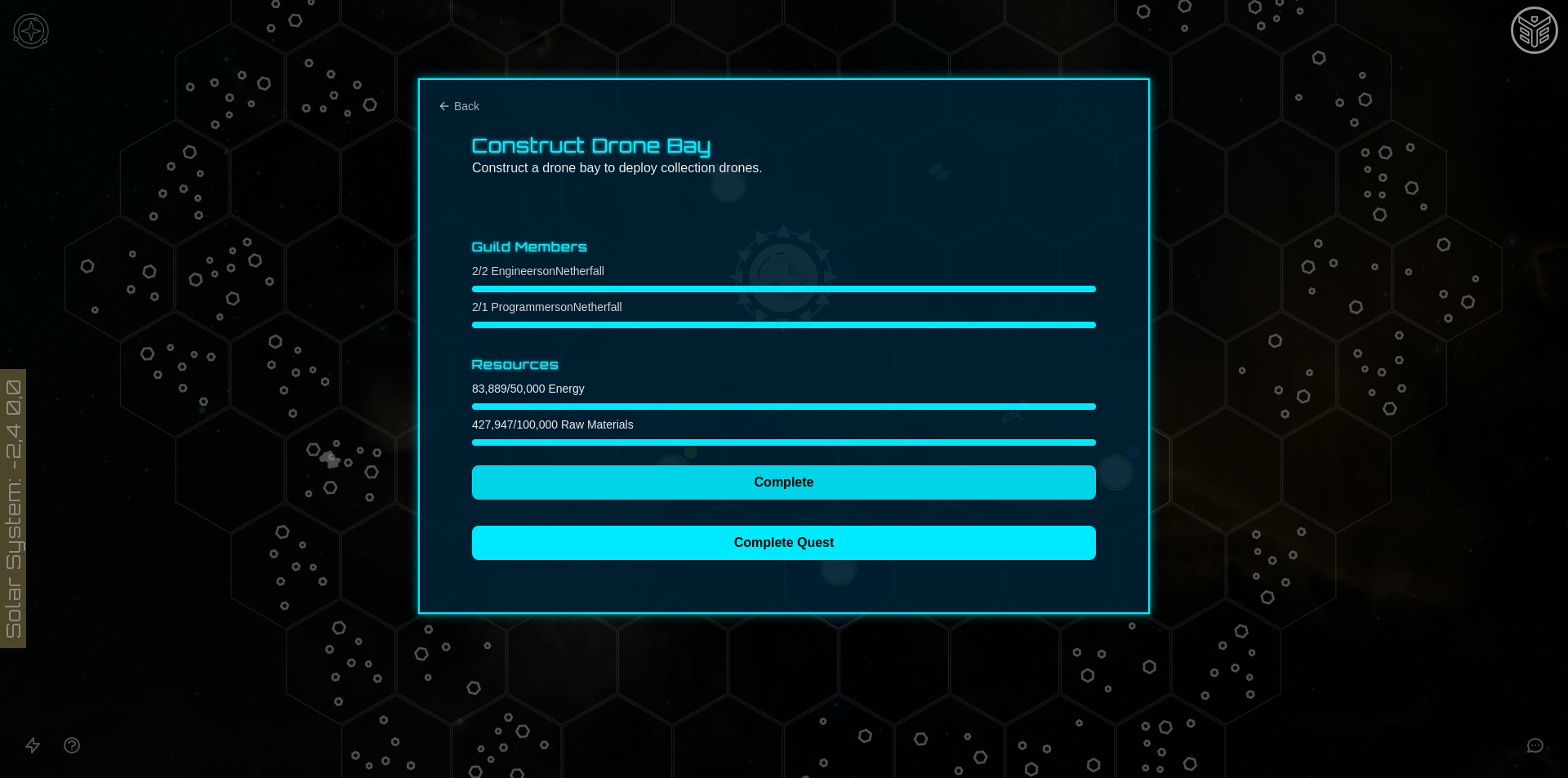
click at [636, 468] on button "Complete" at bounding box center [784, 483] width 624 height 34
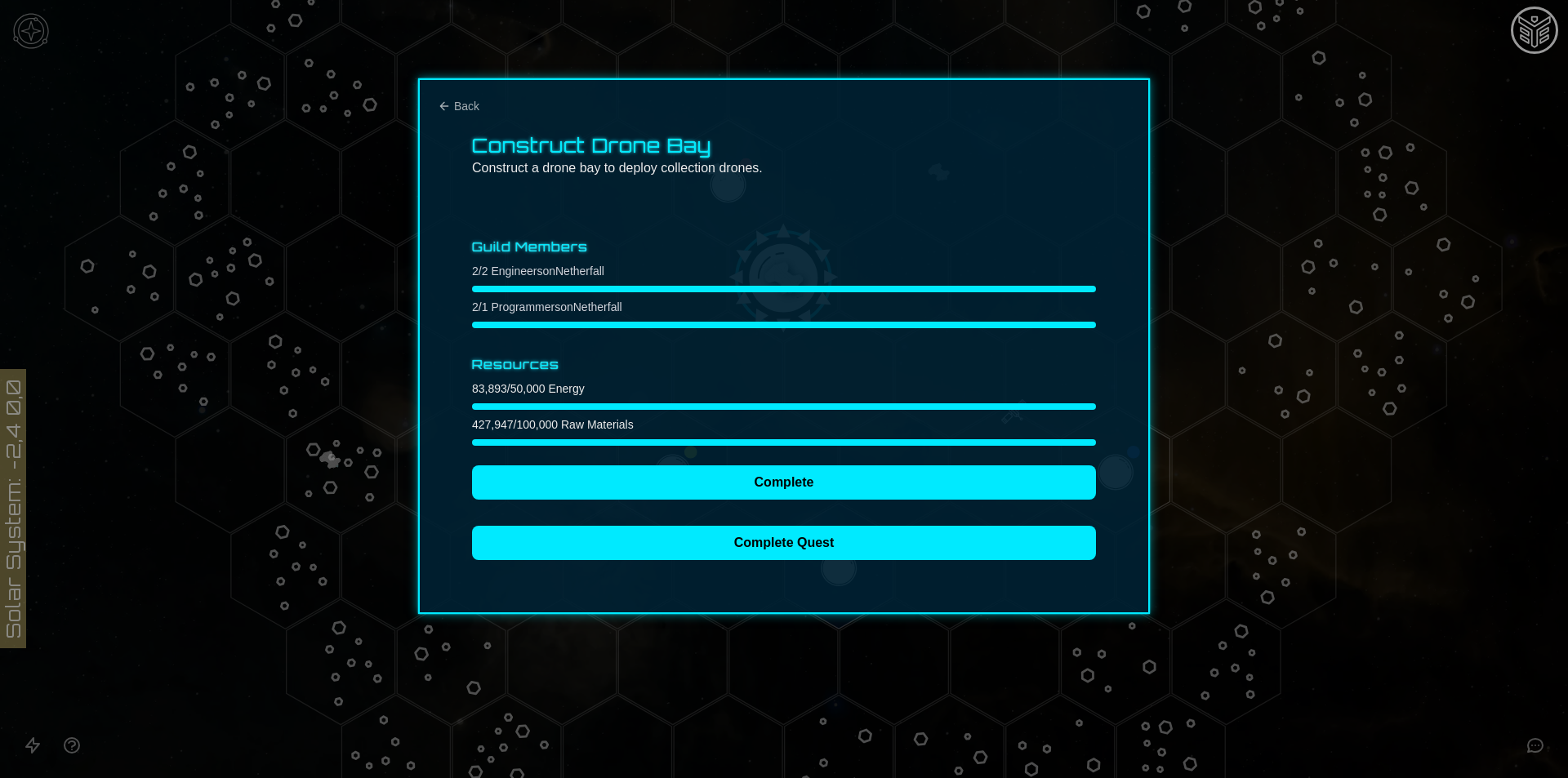
click at [446, 117] on div "Construct Drone Bay Construct a drone bay to deploy collection drones. Guild Me…" at bounding box center [784, 346] width 732 height 536
click at [452, 104] on button "Back" at bounding box center [458, 106] width 42 height 16
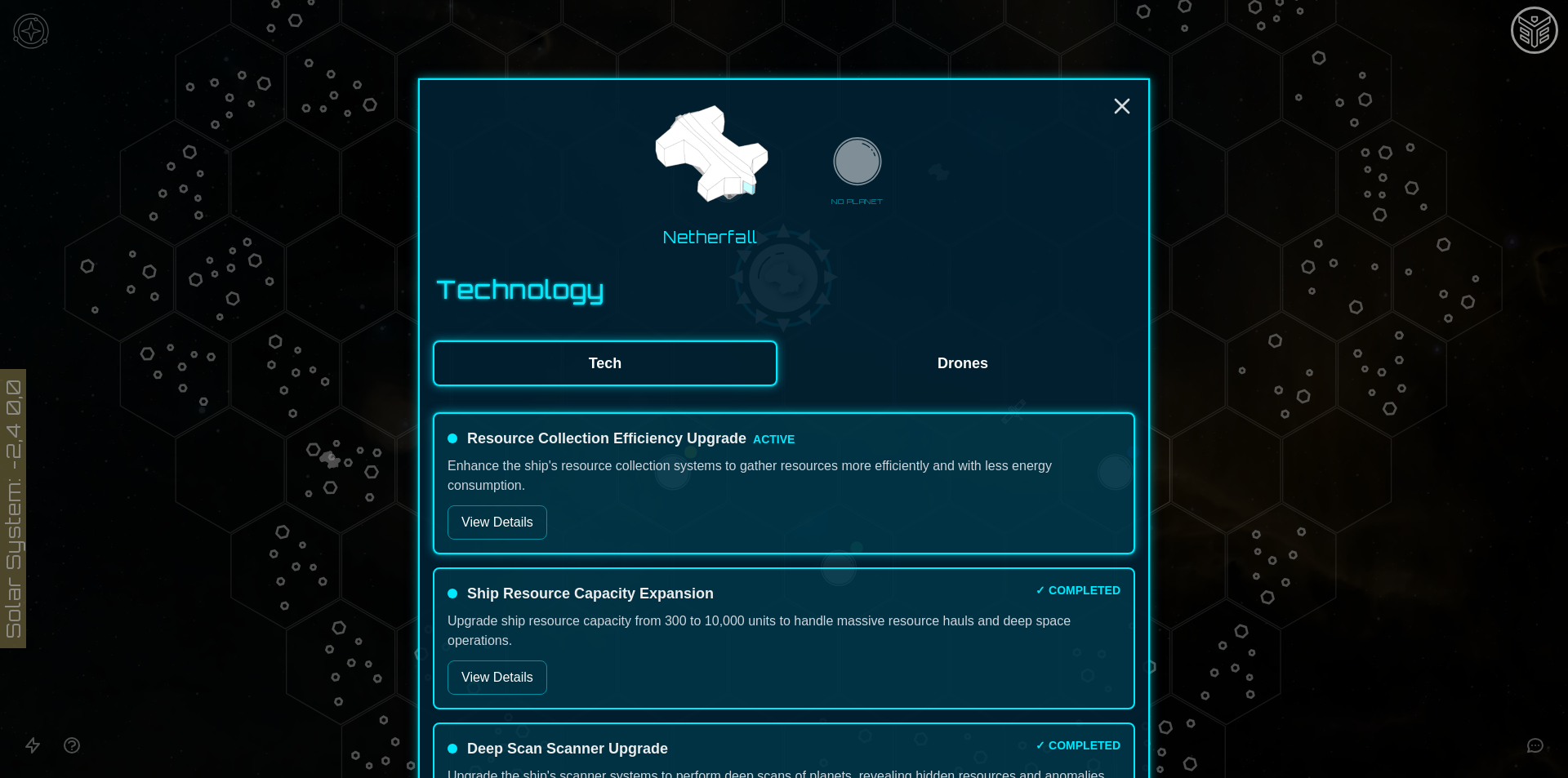
click at [934, 340] on button "Drones" at bounding box center [962, 363] width 345 height 46
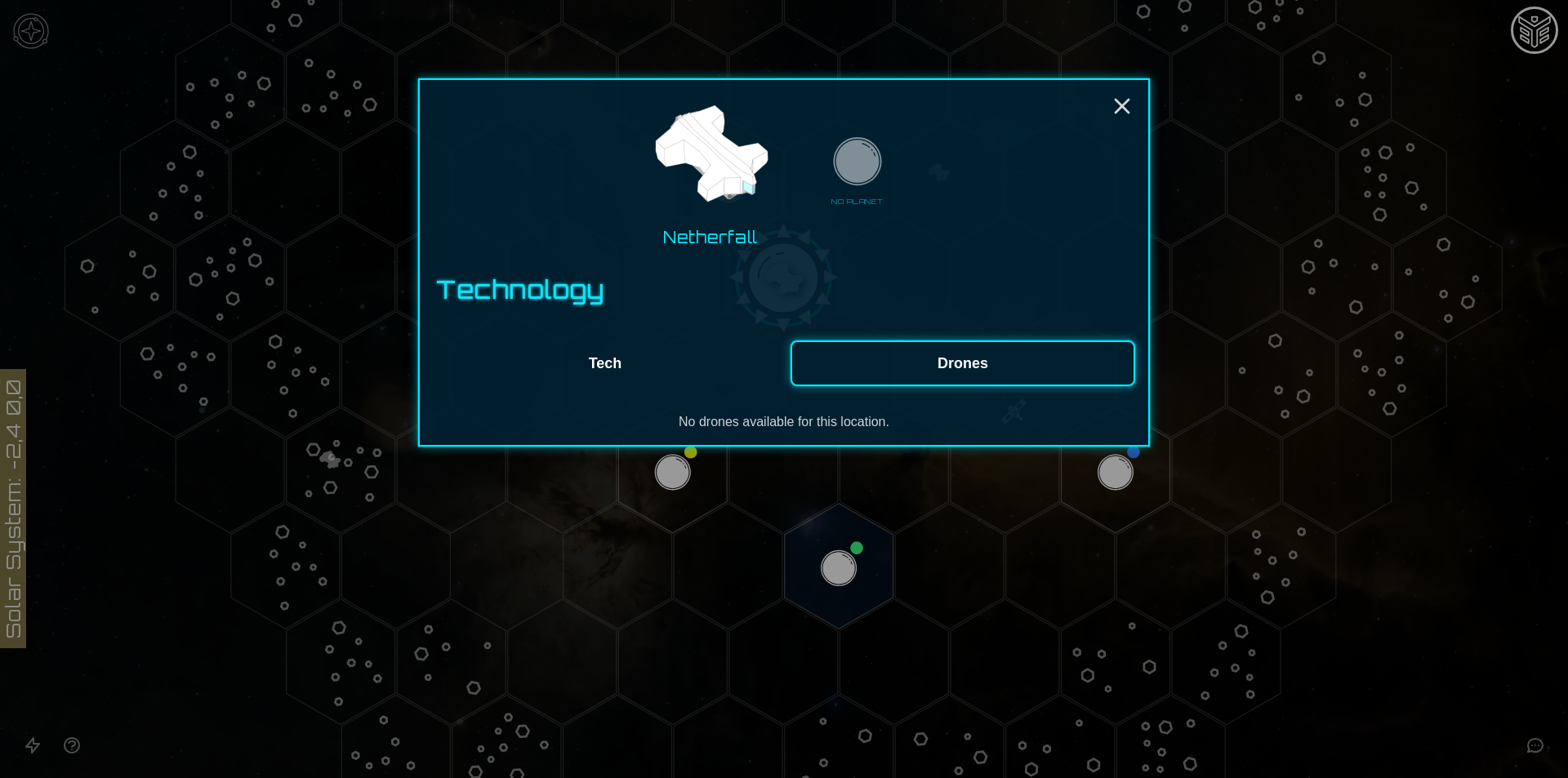
click at [934, 354] on button "Drones" at bounding box center [962, 363] width 345 height 46
drag, startPoint x: 553, startPoint y: 356, endPoint x: 646, endPoint y: 385, distance: 97.4
click at [554, 356] on button "Tech" at bounding box center [605, 363] width 345 height 46
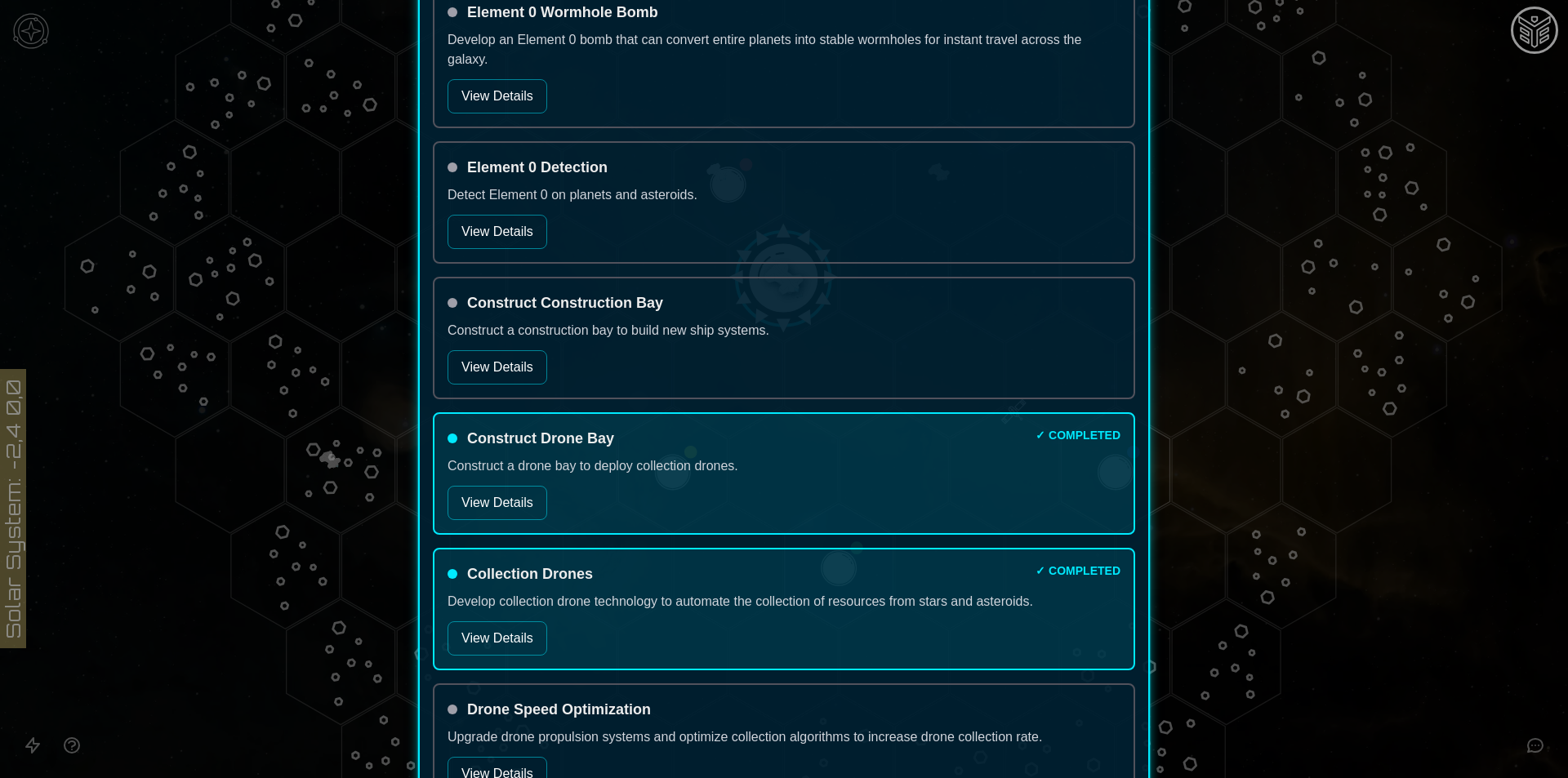
scroll to position [1633, 0]
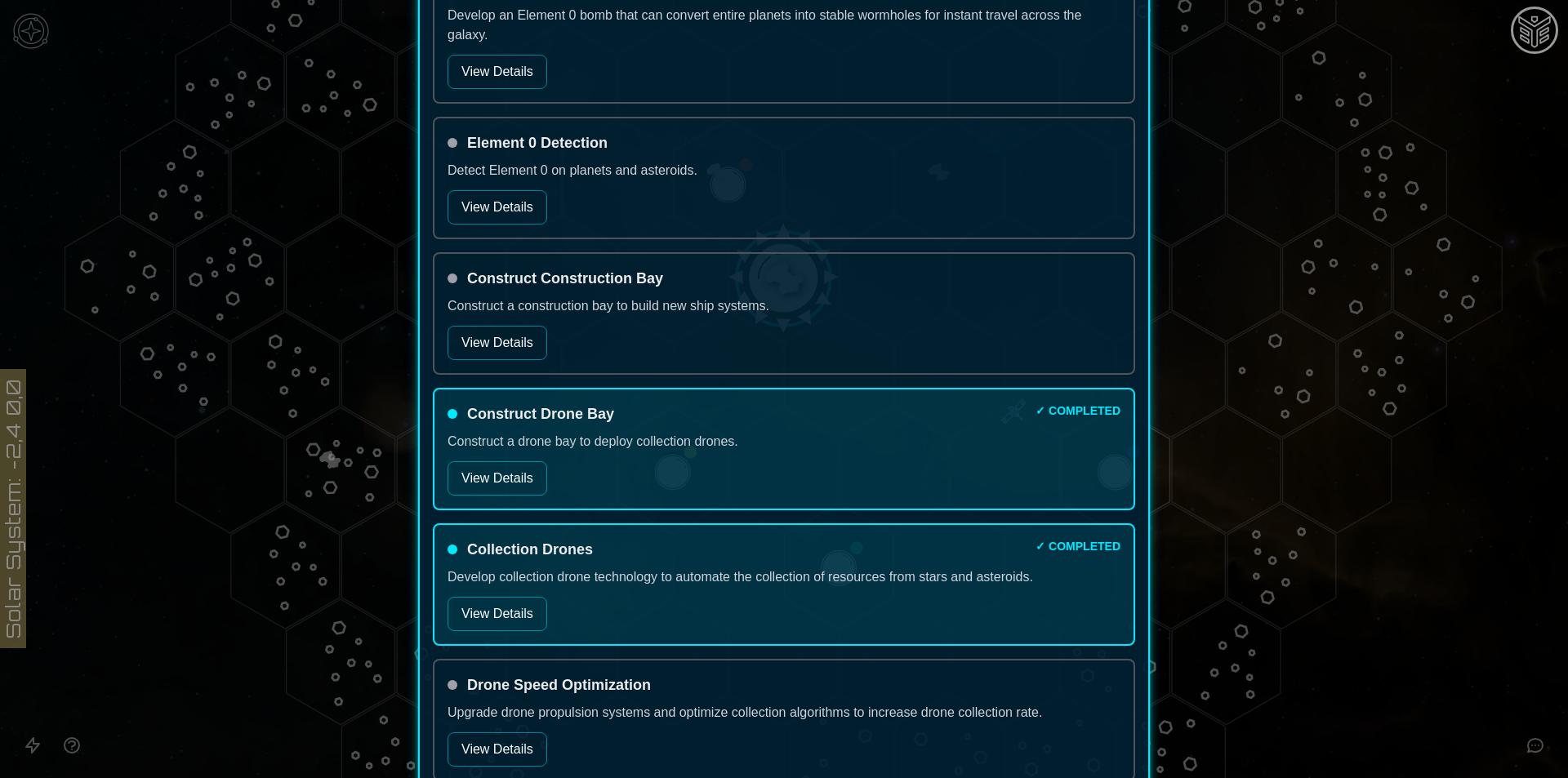
click at [488, 329] on button "View Details" at bounding box center [497, 343] width 100 height 34
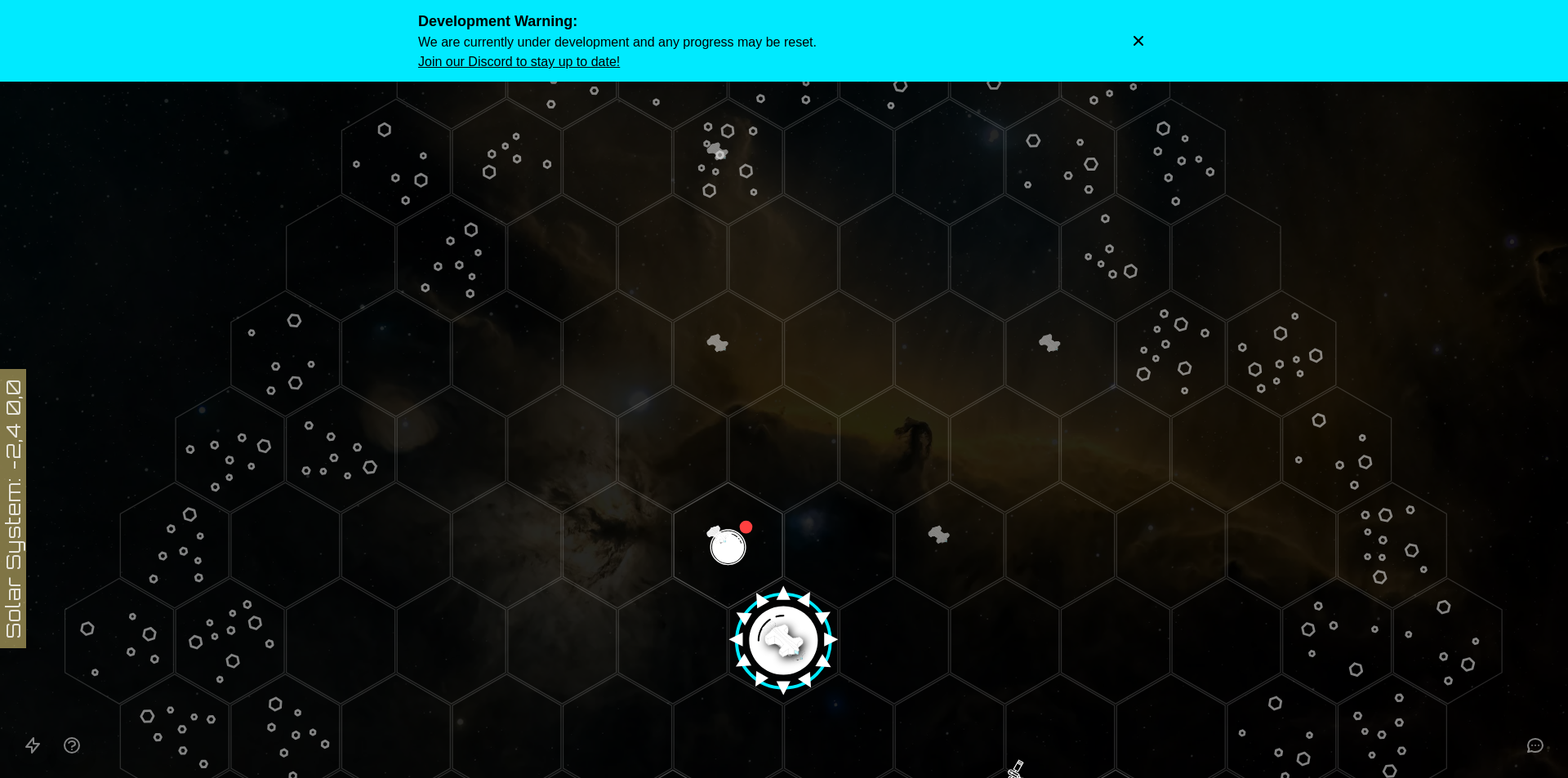
scroll to position [327, 0]
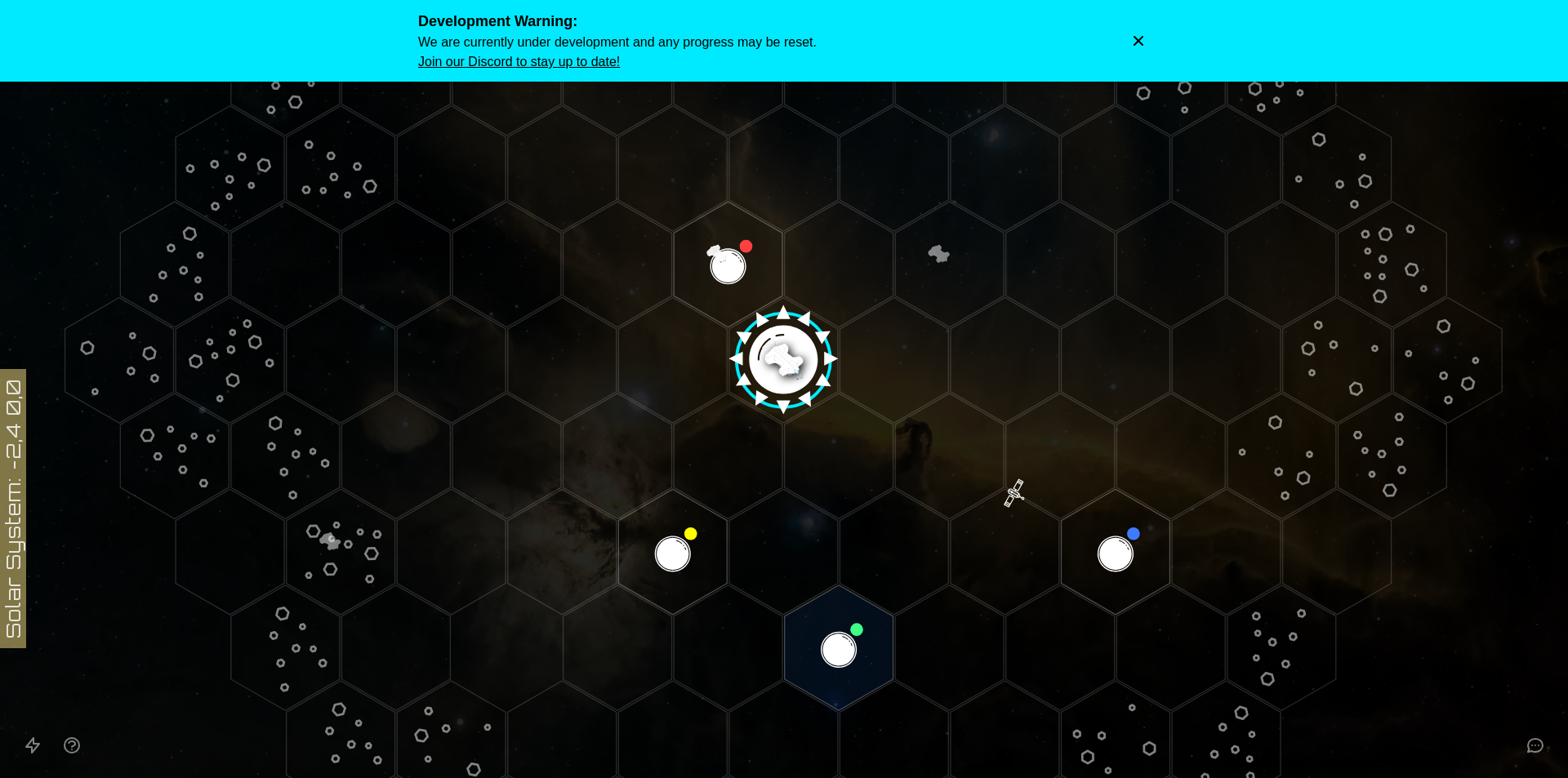
click at [774, 337] on image at bounding box center [784, 353] width 128 height 128
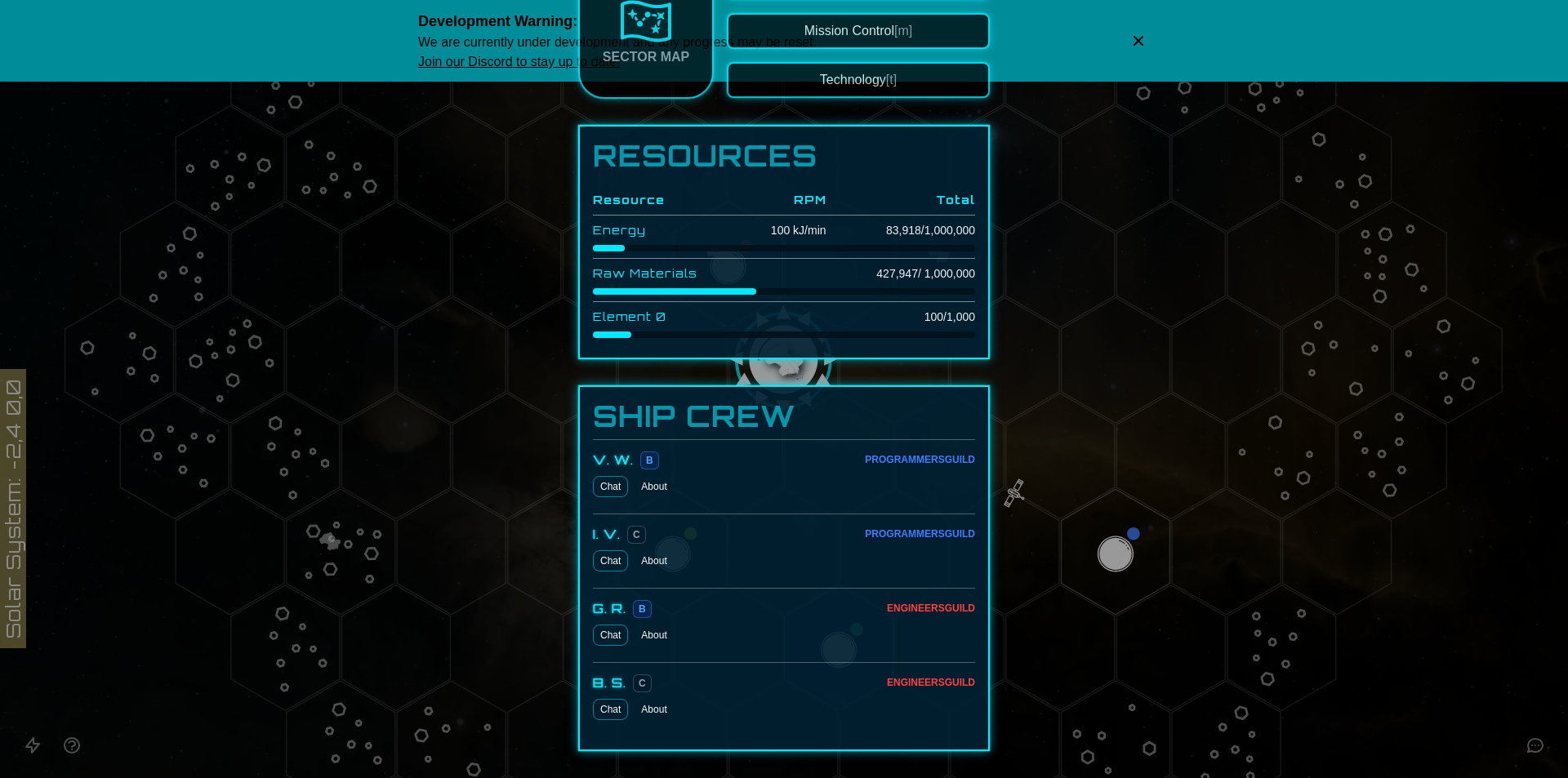
scroll to position [413, 0]
